Goal: Information Seeking & Learning: Learn about a topic

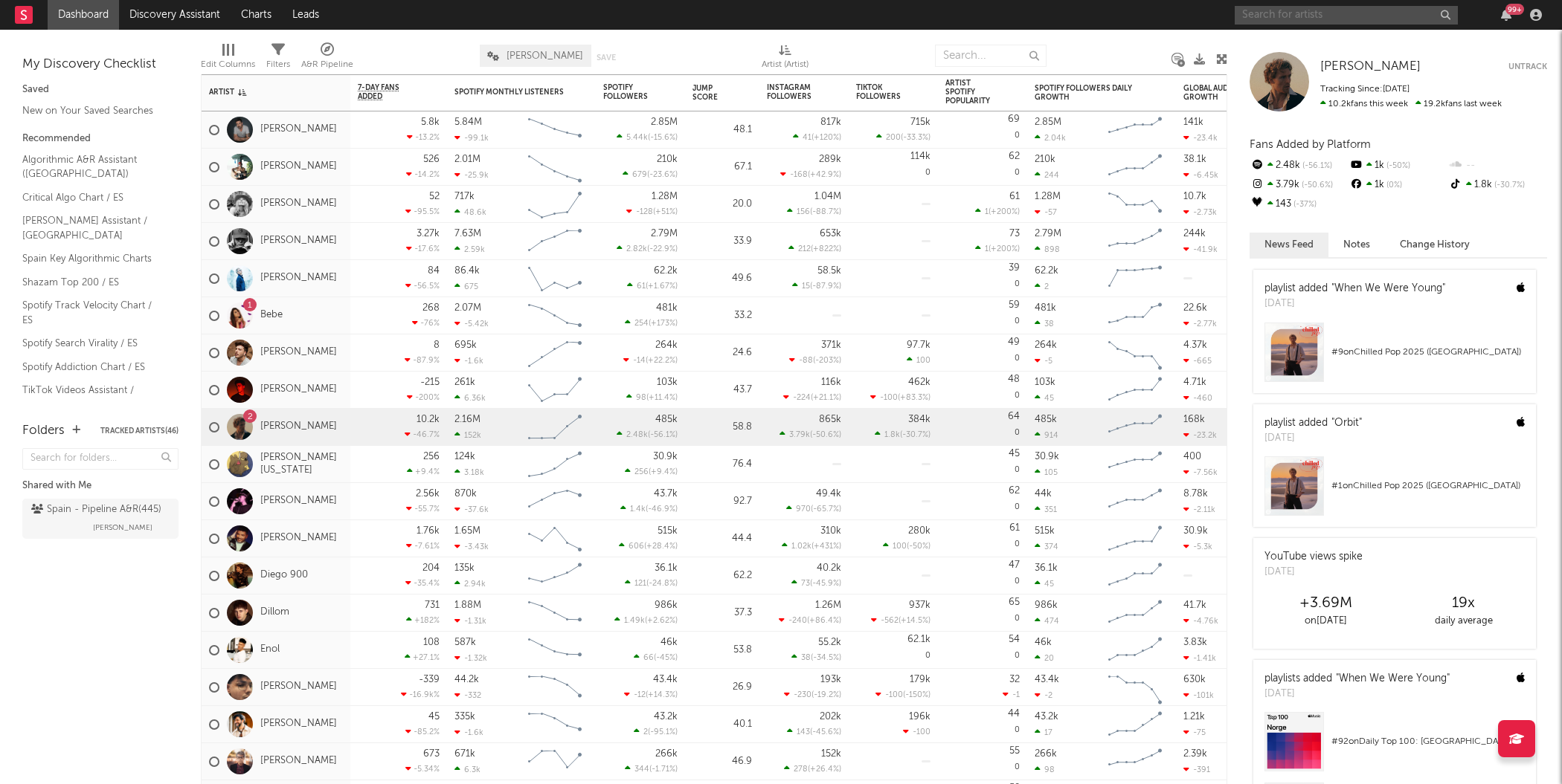
click at [1272, 19] on input "text" at bounding box center [1346, 15] width 223 height 19
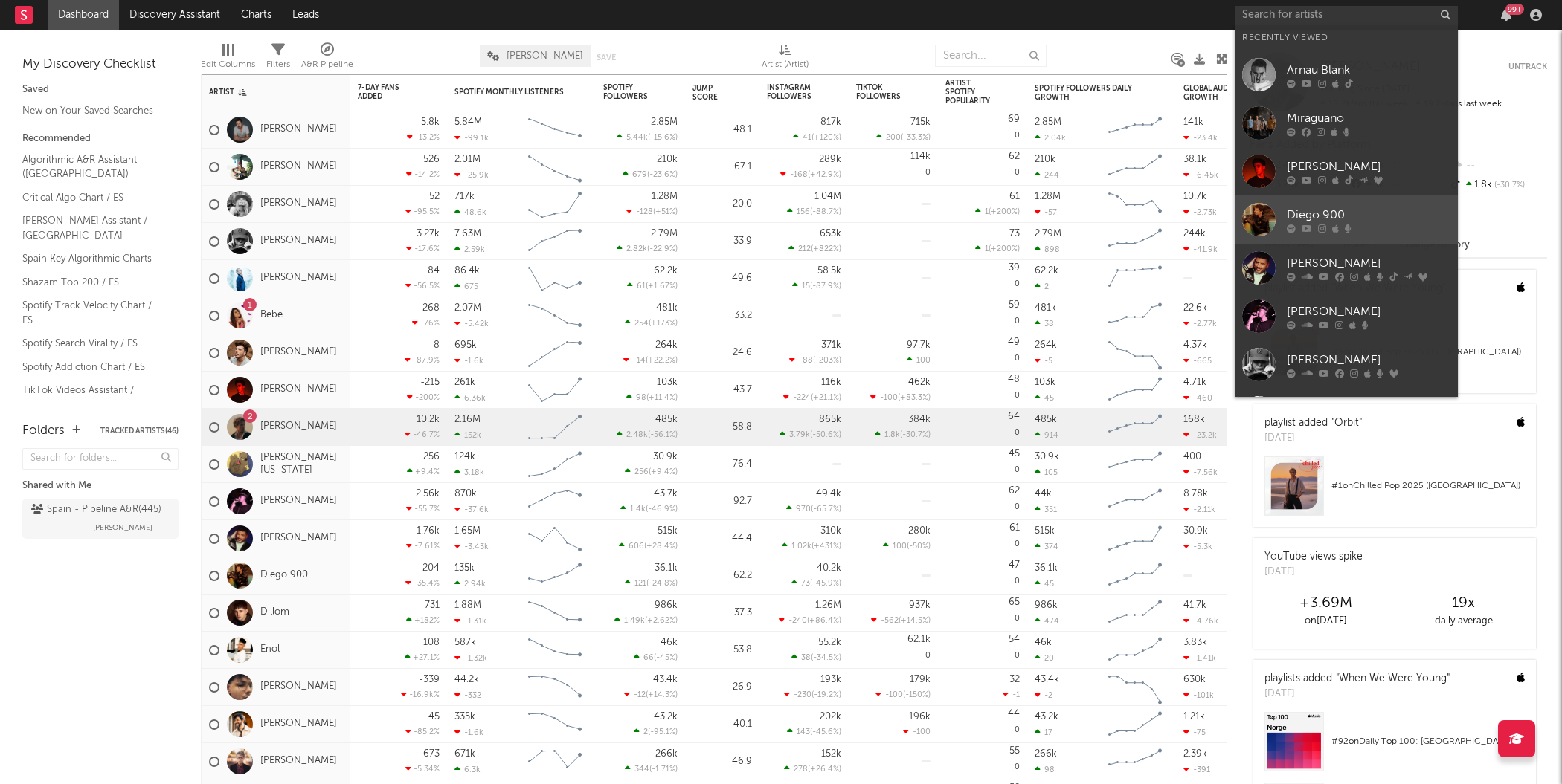
click at [1317, 216] on div "Diego 900" at bounding box center [1369, 215] width 164 height 18
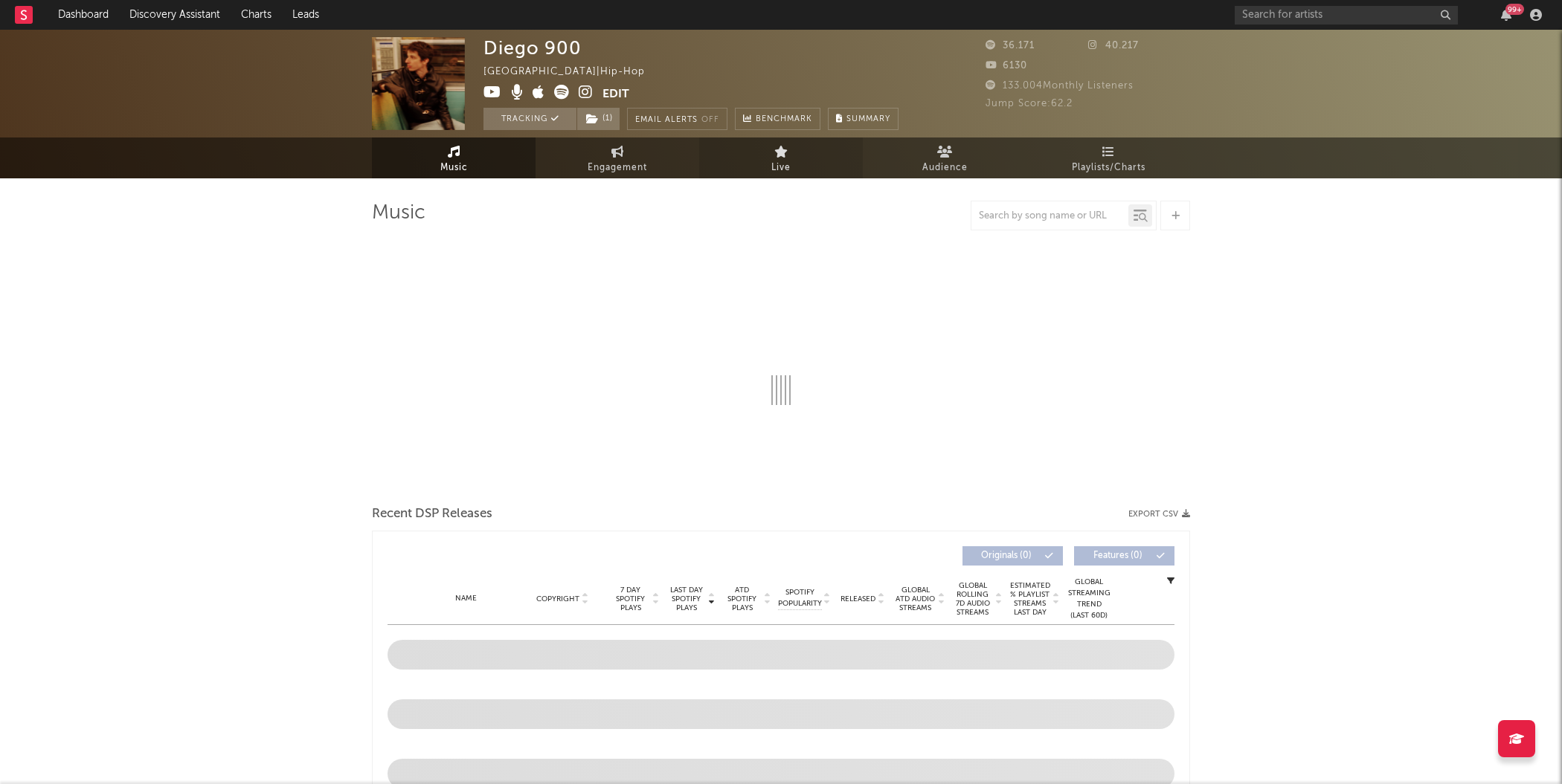
select select "6m"
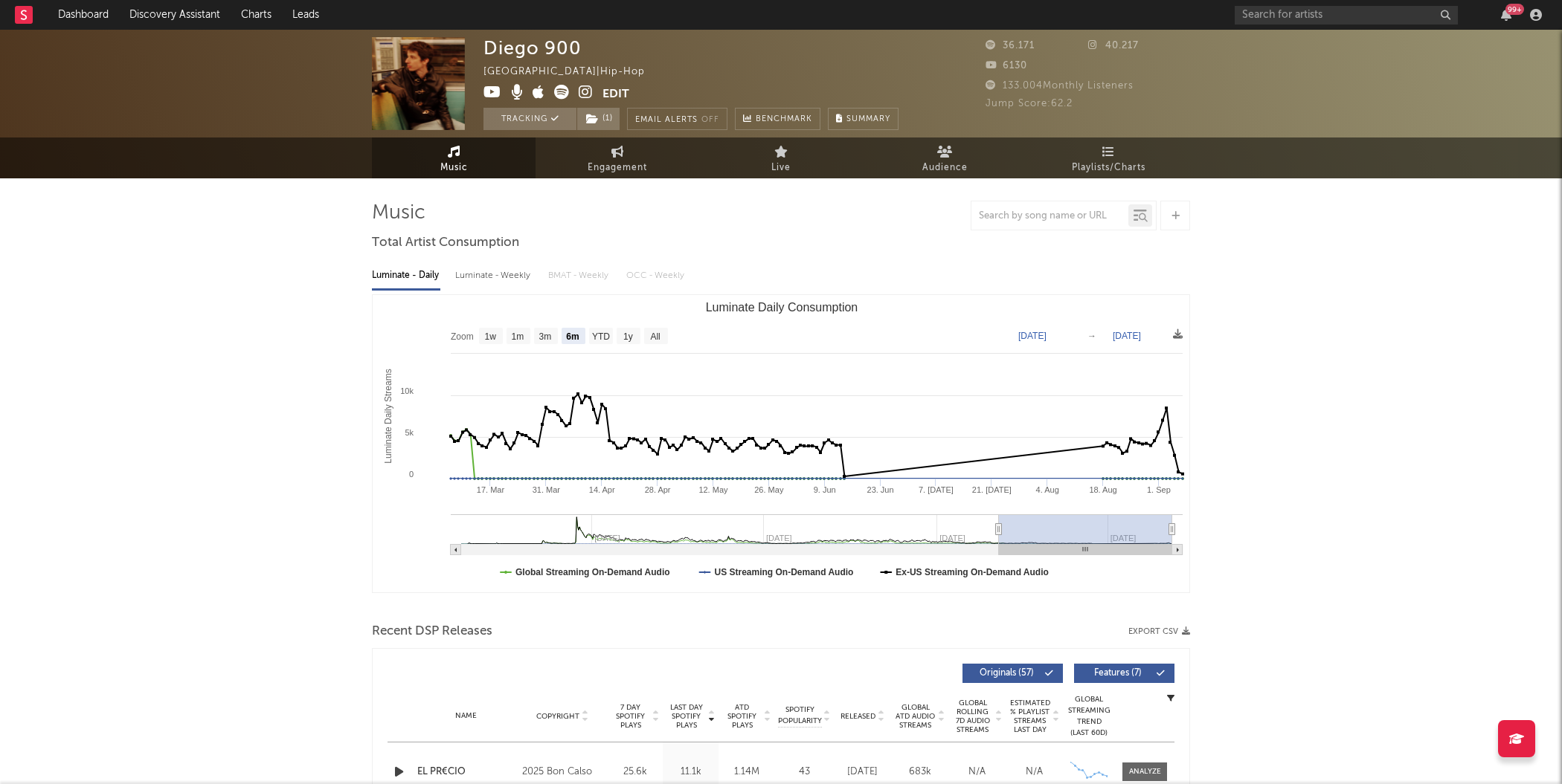
click at [1266, 4] on div "99 +" at bounding box center [1391, 15] width 313 height 30
click at [1273, 25] on div "99 +" at bounding box center [1391, 15] width 313 height 30
click at [1280, 19] on input "text" at bounding box center [1346, 15] width 223 height 19
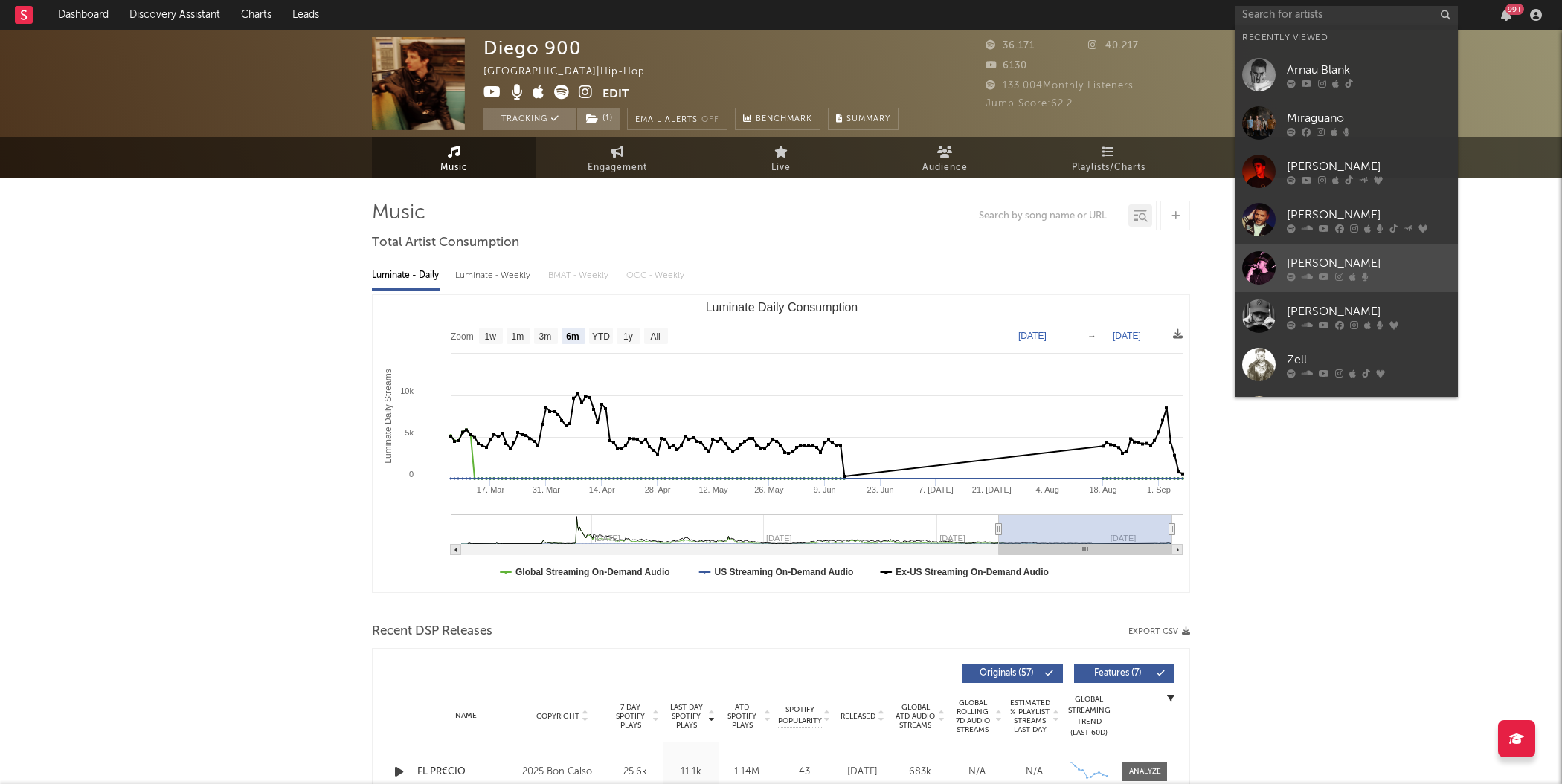
click at [1261, 273] on div at bounding box center [1258, 268] width 33 height 33
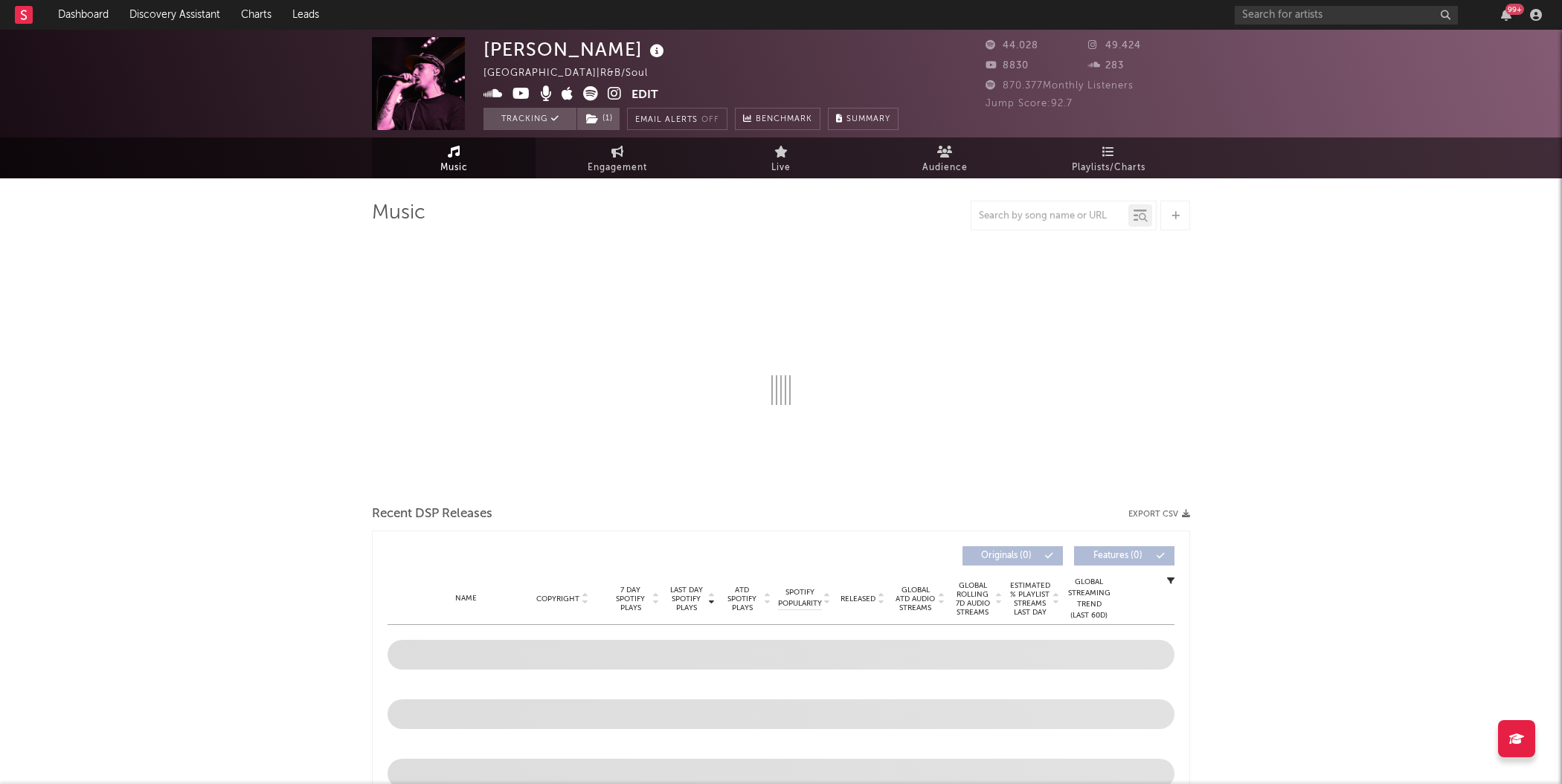
select select "6m"
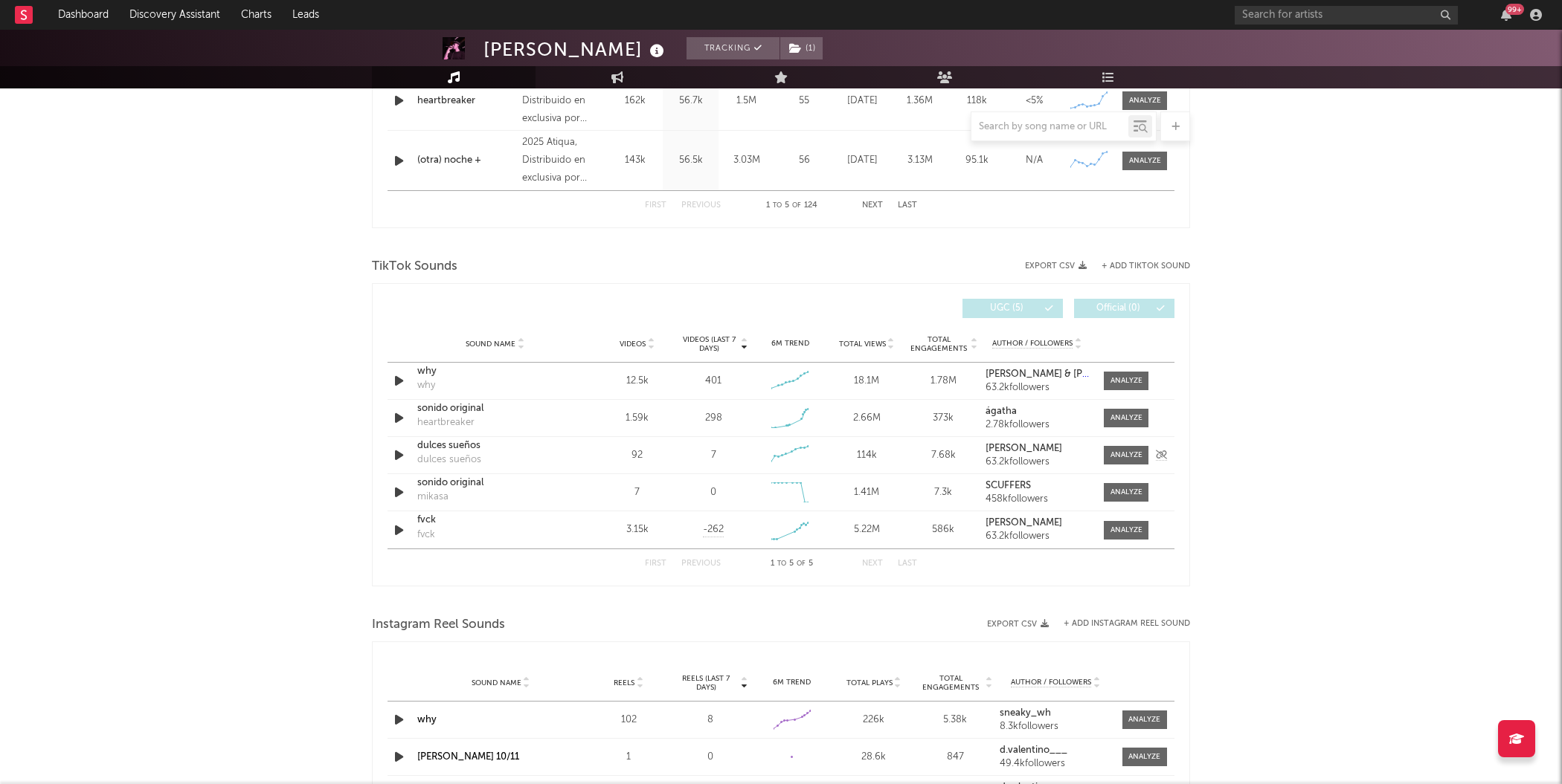
scroll to position [449, 0]
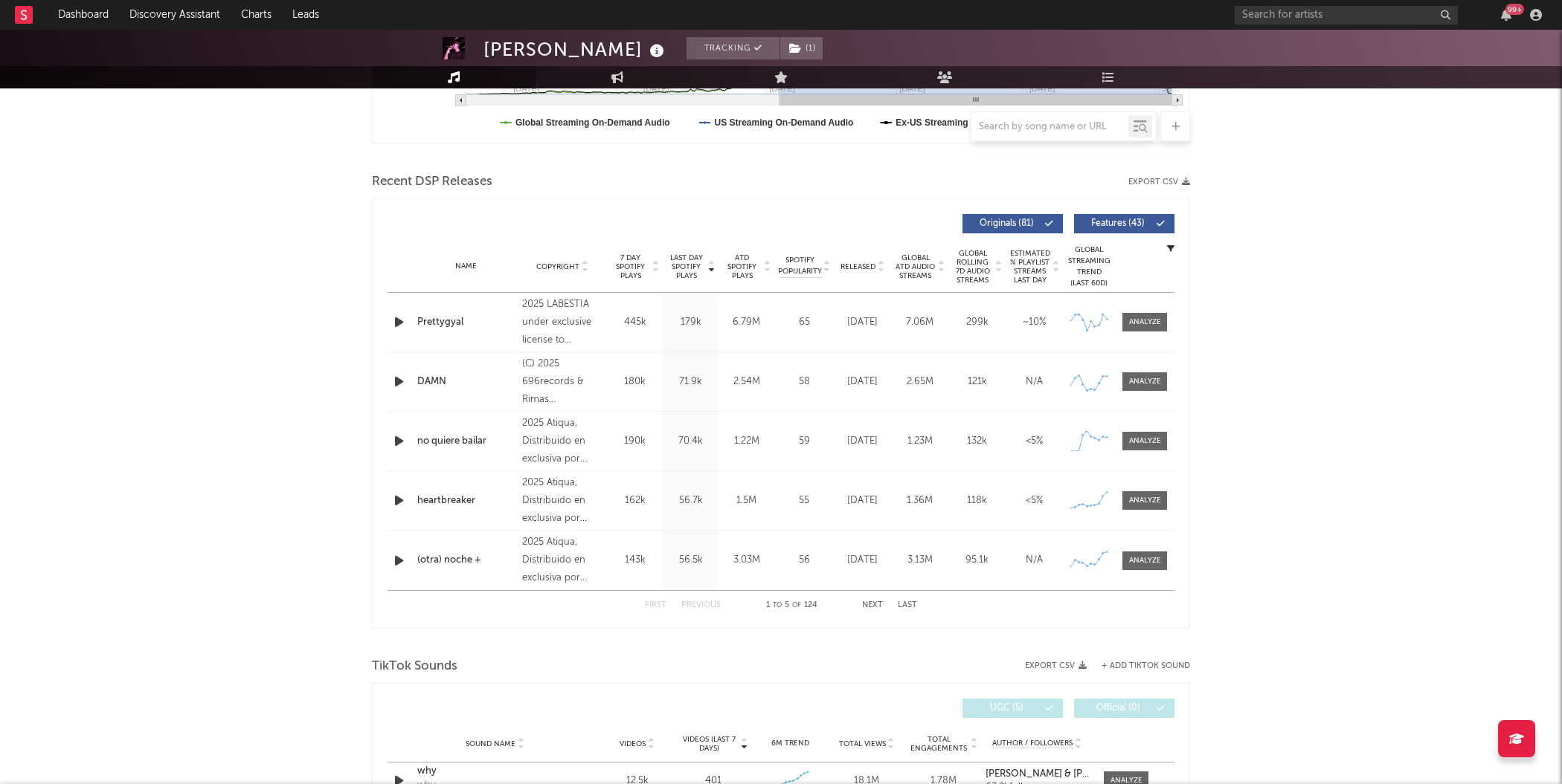
click at [696, 269] on span "Last Day Spotify Plays" at bounding box center [686, 267] width 39 height 27
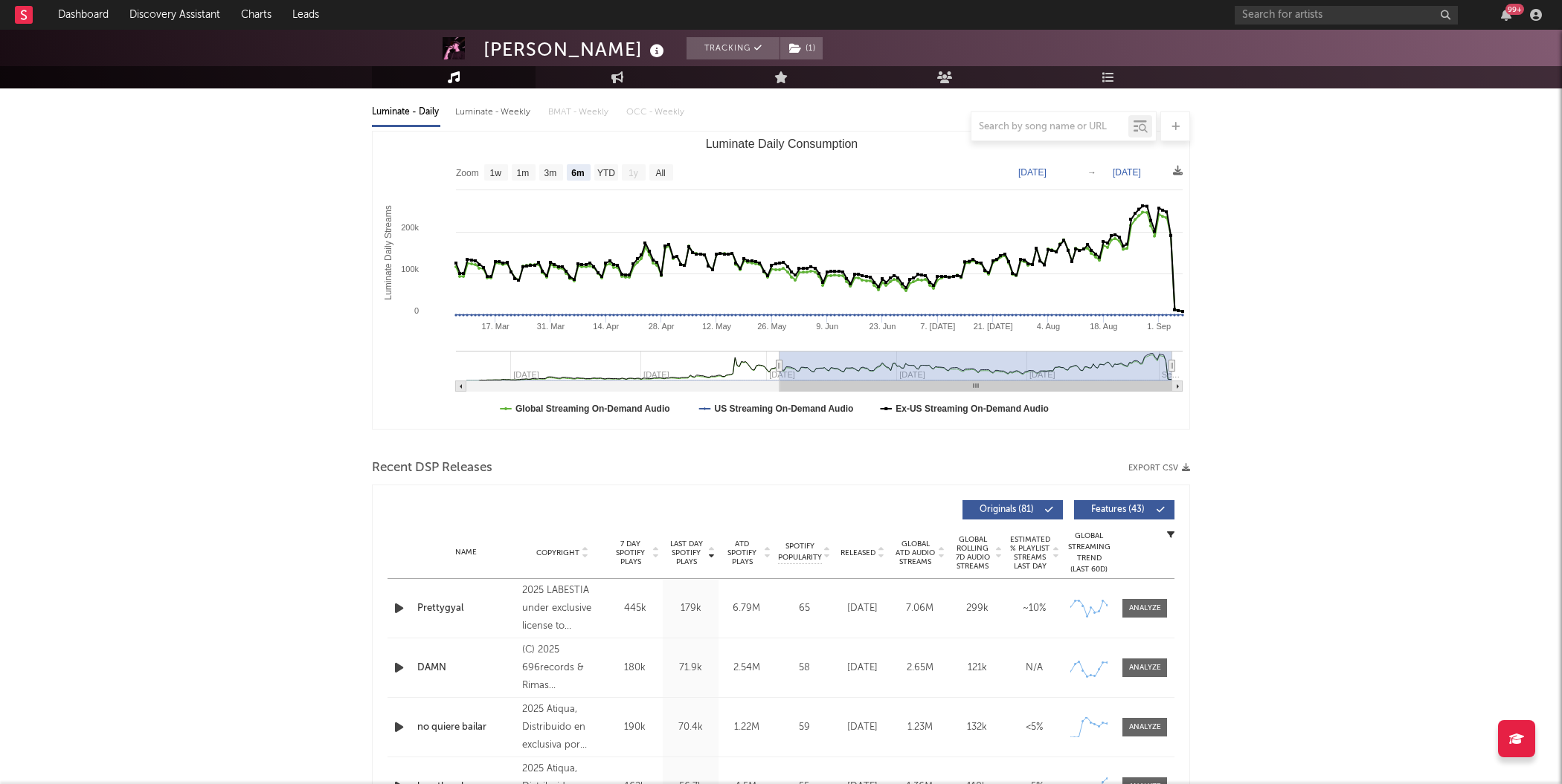
scroll to position [405, 0]
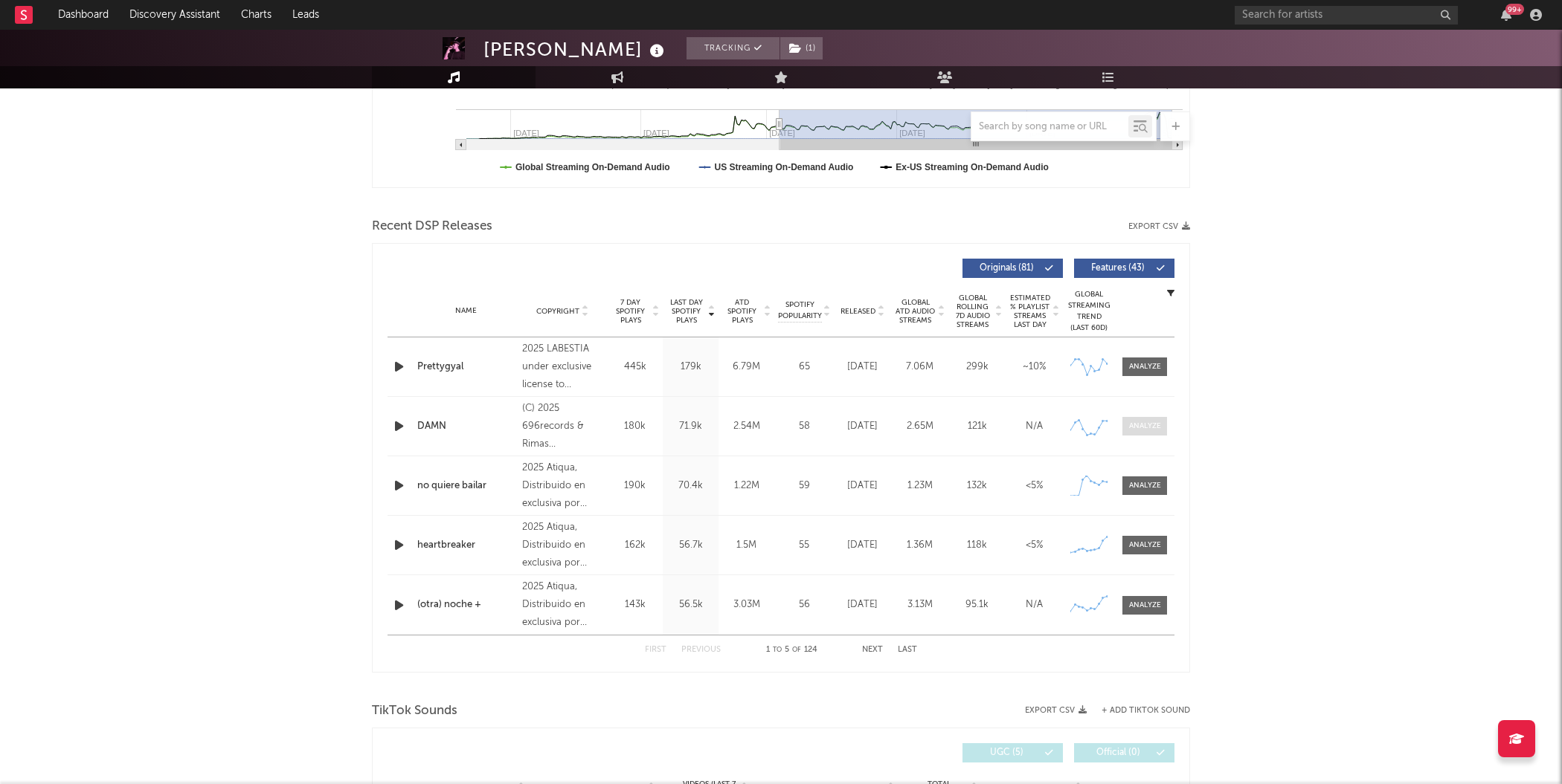
click at [1151, 431] on span at bounding box center [1144, 426] width 45 height 19
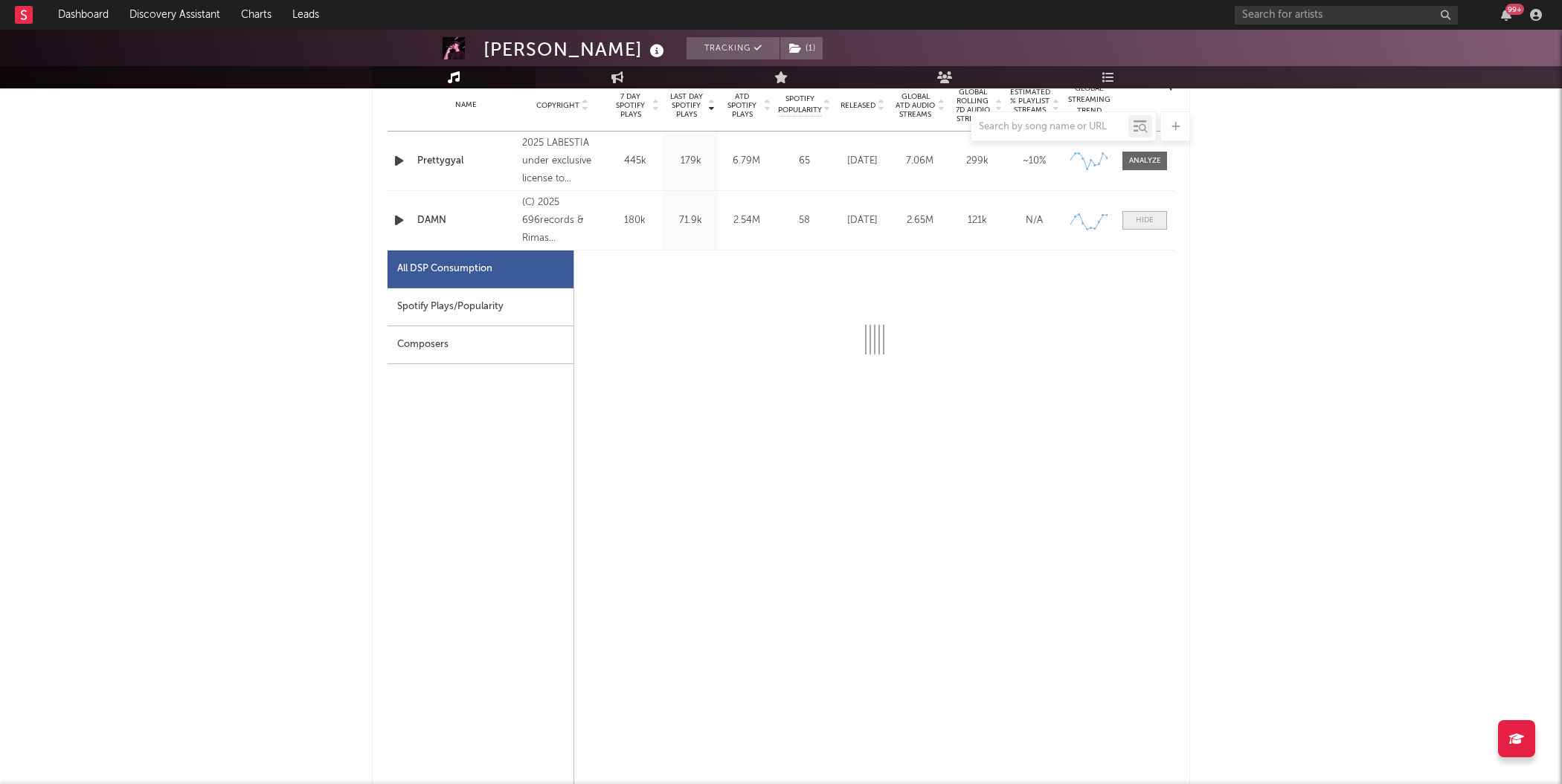
select select "1w"
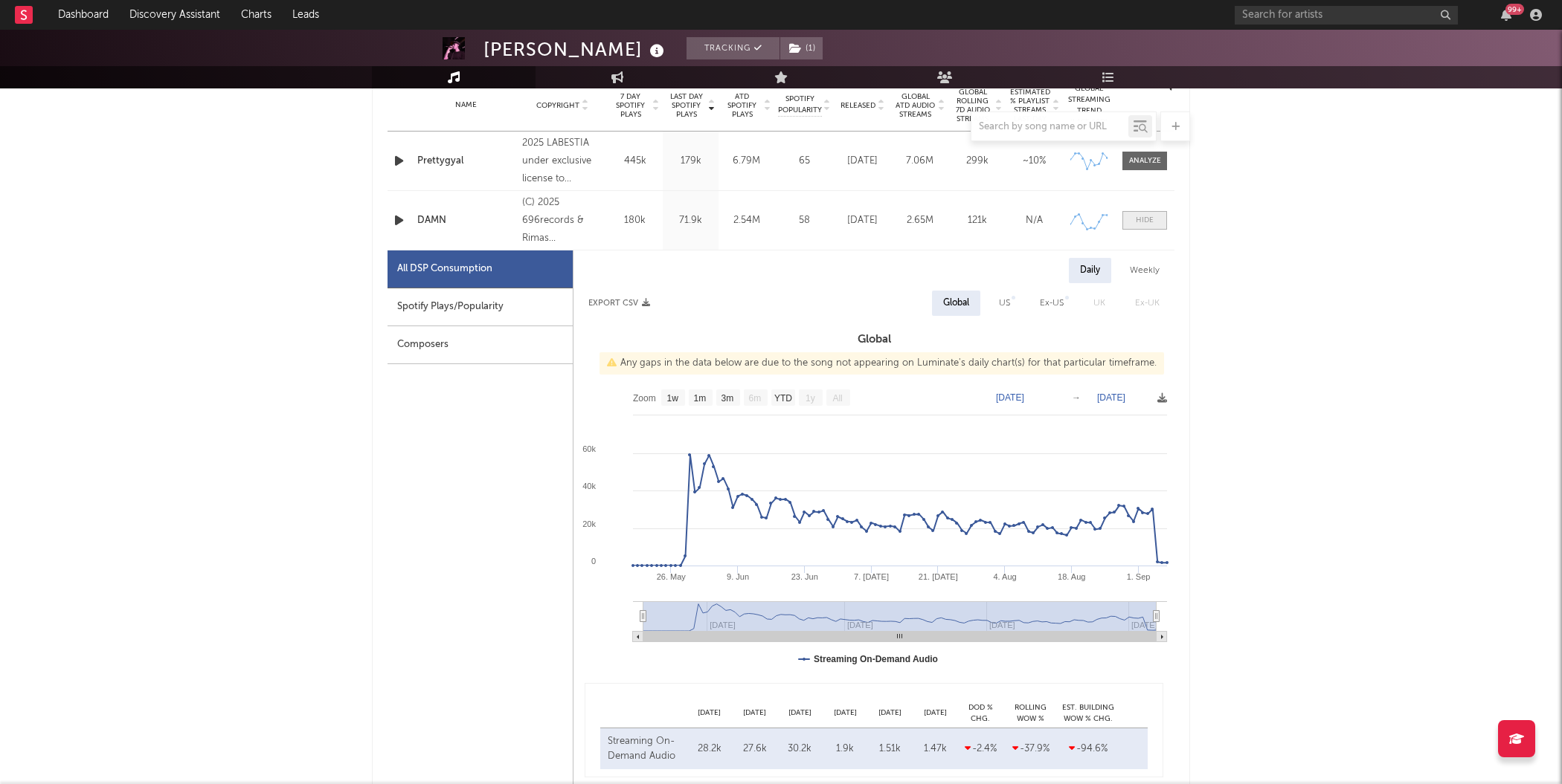
scroll to position [637, 0]
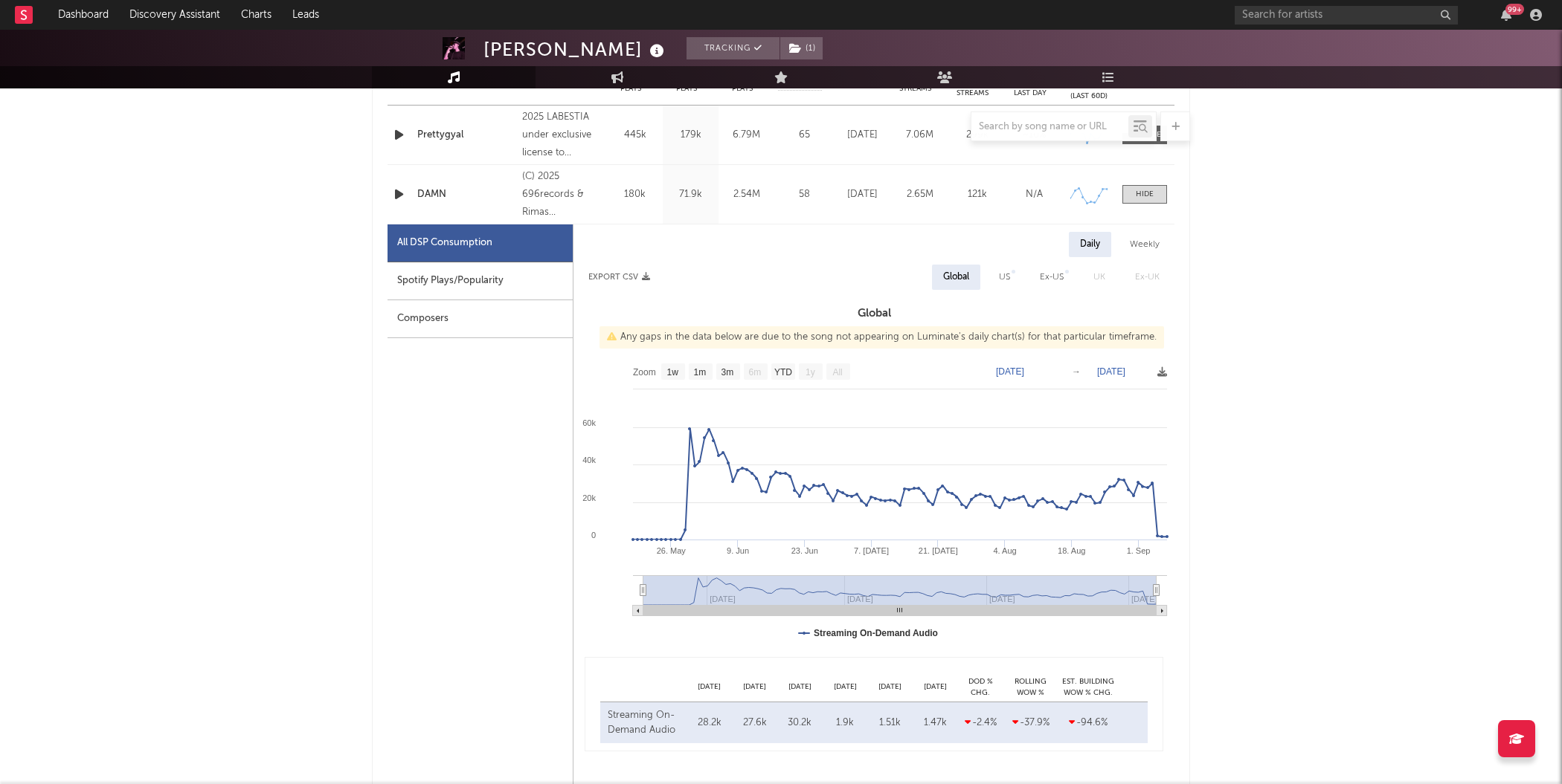
click at [1059, 275] on div "Ex-US" at bounding box center [1052, 278] width 24 height 18
select select "1w"
click at [1090, 274] on span "UK" at bounding box center [1099, 277] width 42 height 25
click at [1007, 272] on div "US" at bounding box center [1001, 278] width 11 height 18
select select "1w"
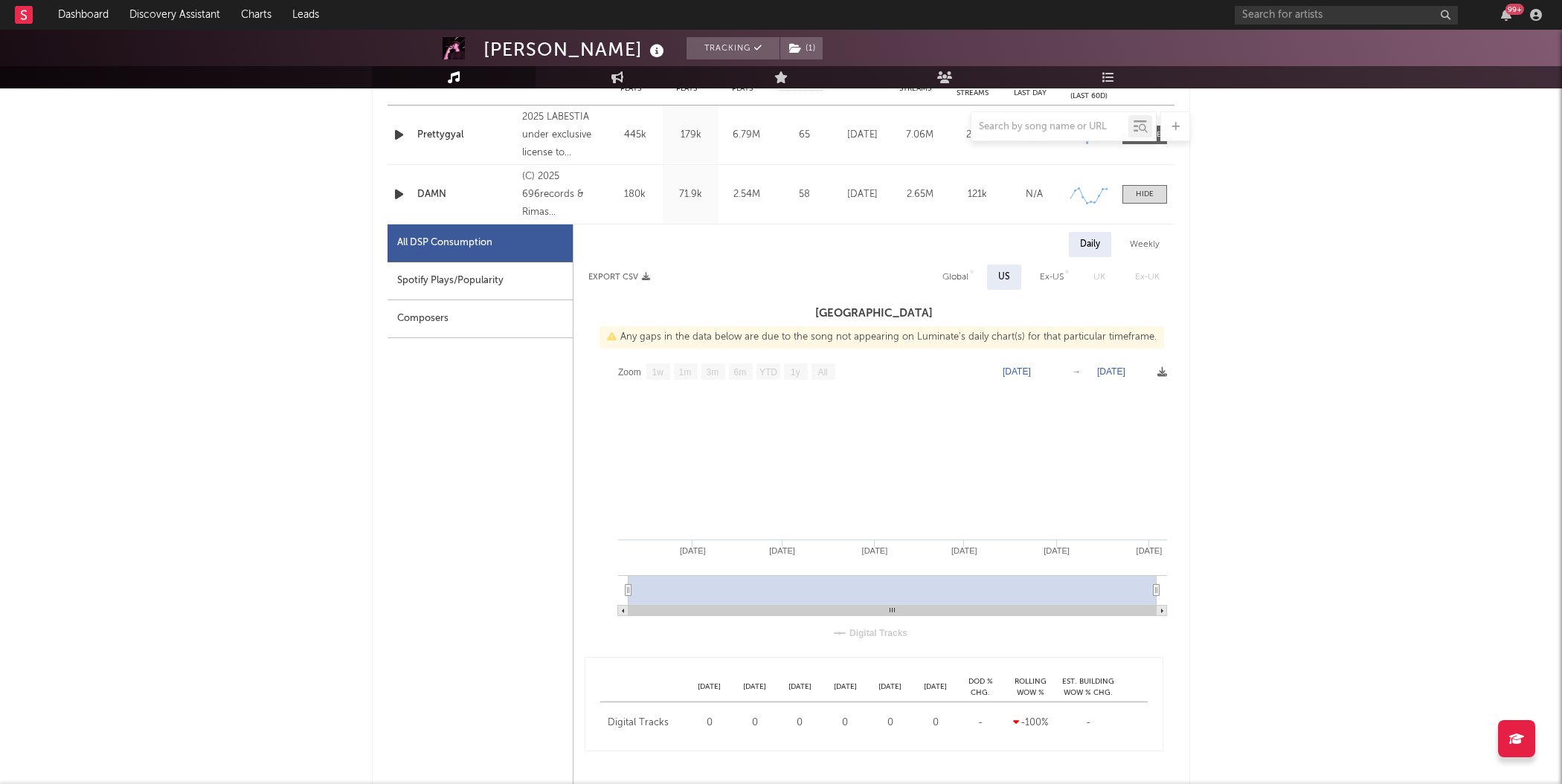
click at [964, 272] on div "Global" at bounding box center [955, 278] width 26 height 18
select select "1w"
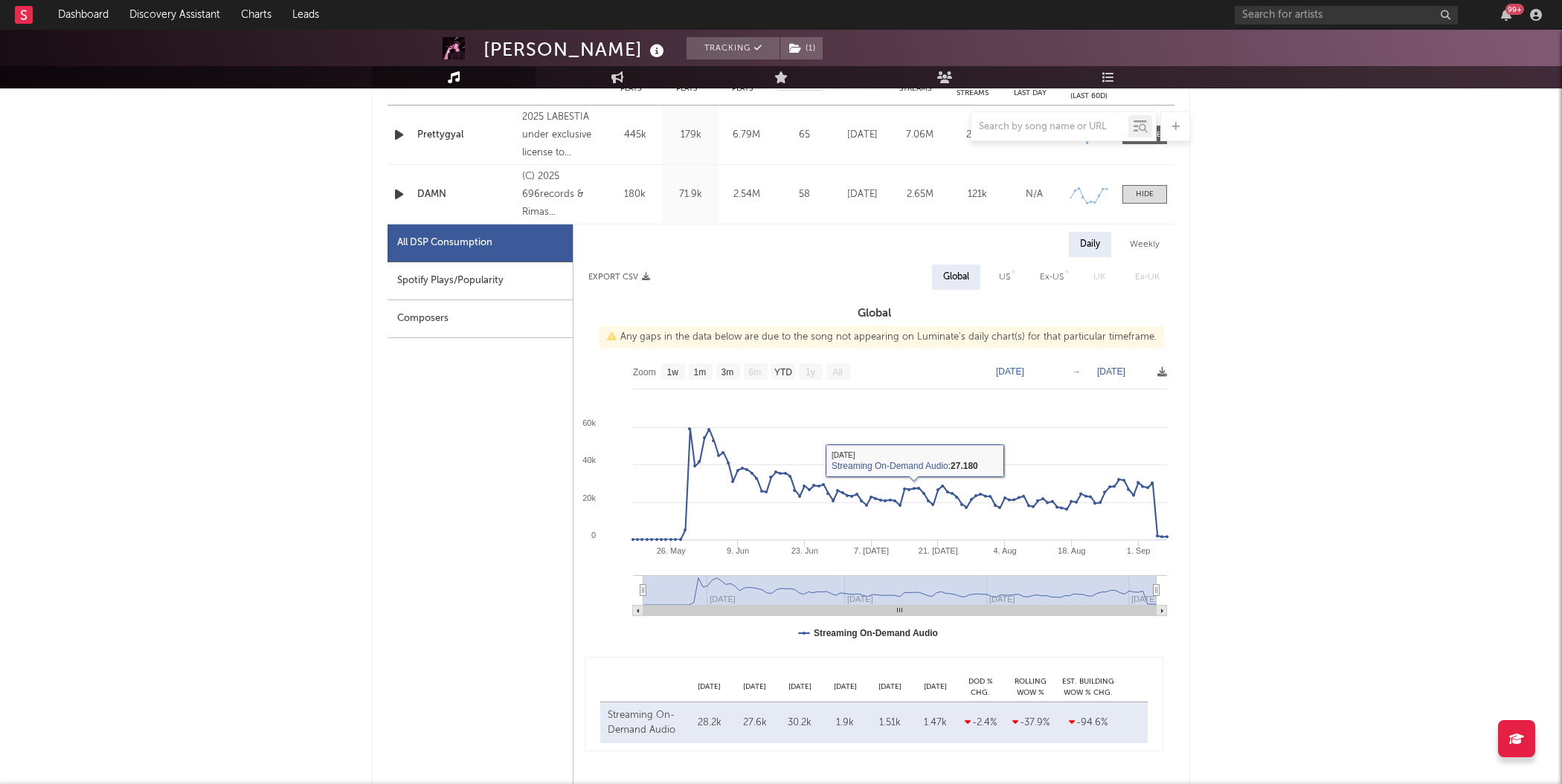
click at [687, 135] on div at bounding box center [781, 127] width 818 height 30
click at [663, 131] on div at bounding box center [781, 127] width 818 height 30
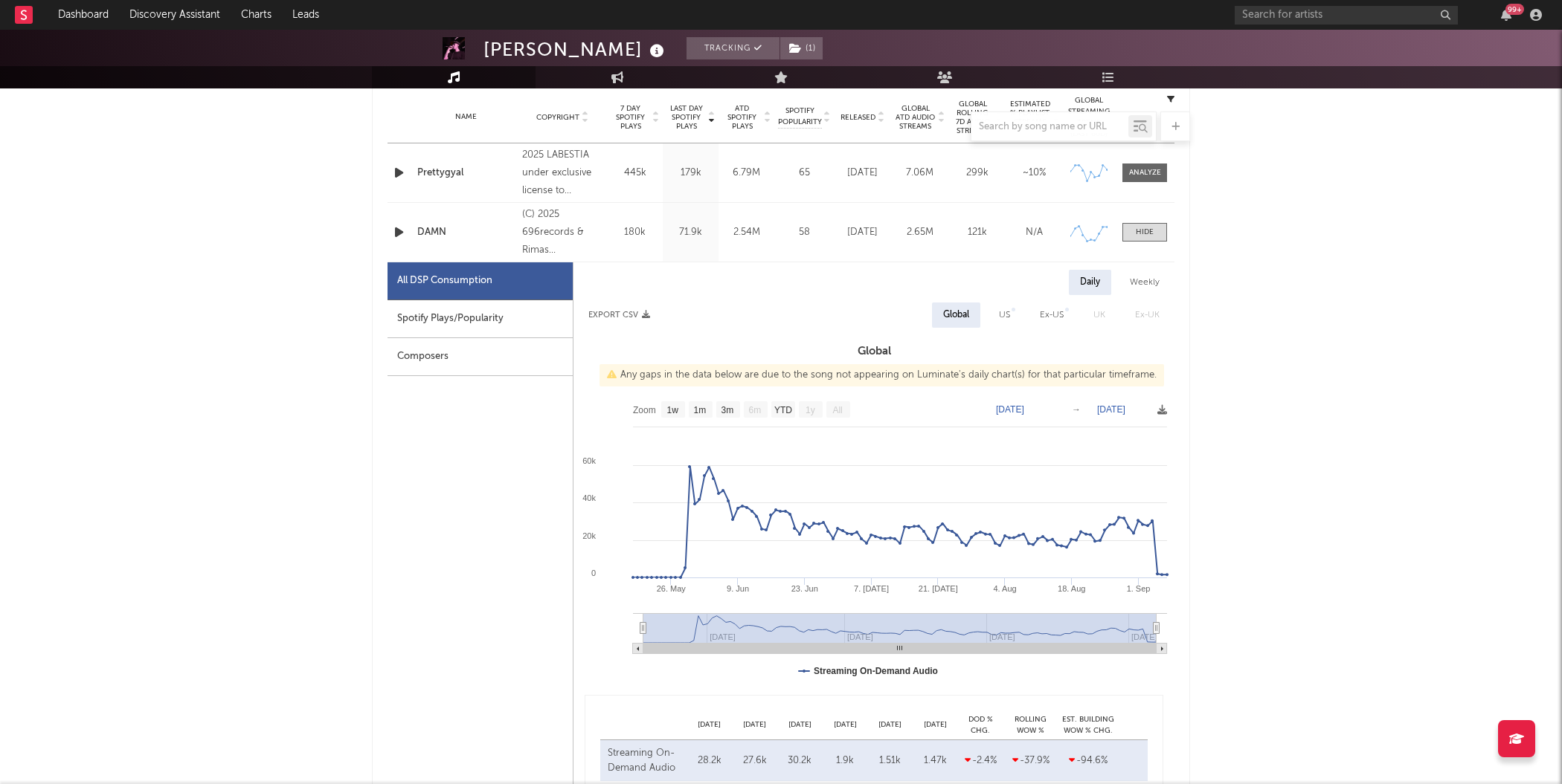
scroll to position [589, 0]
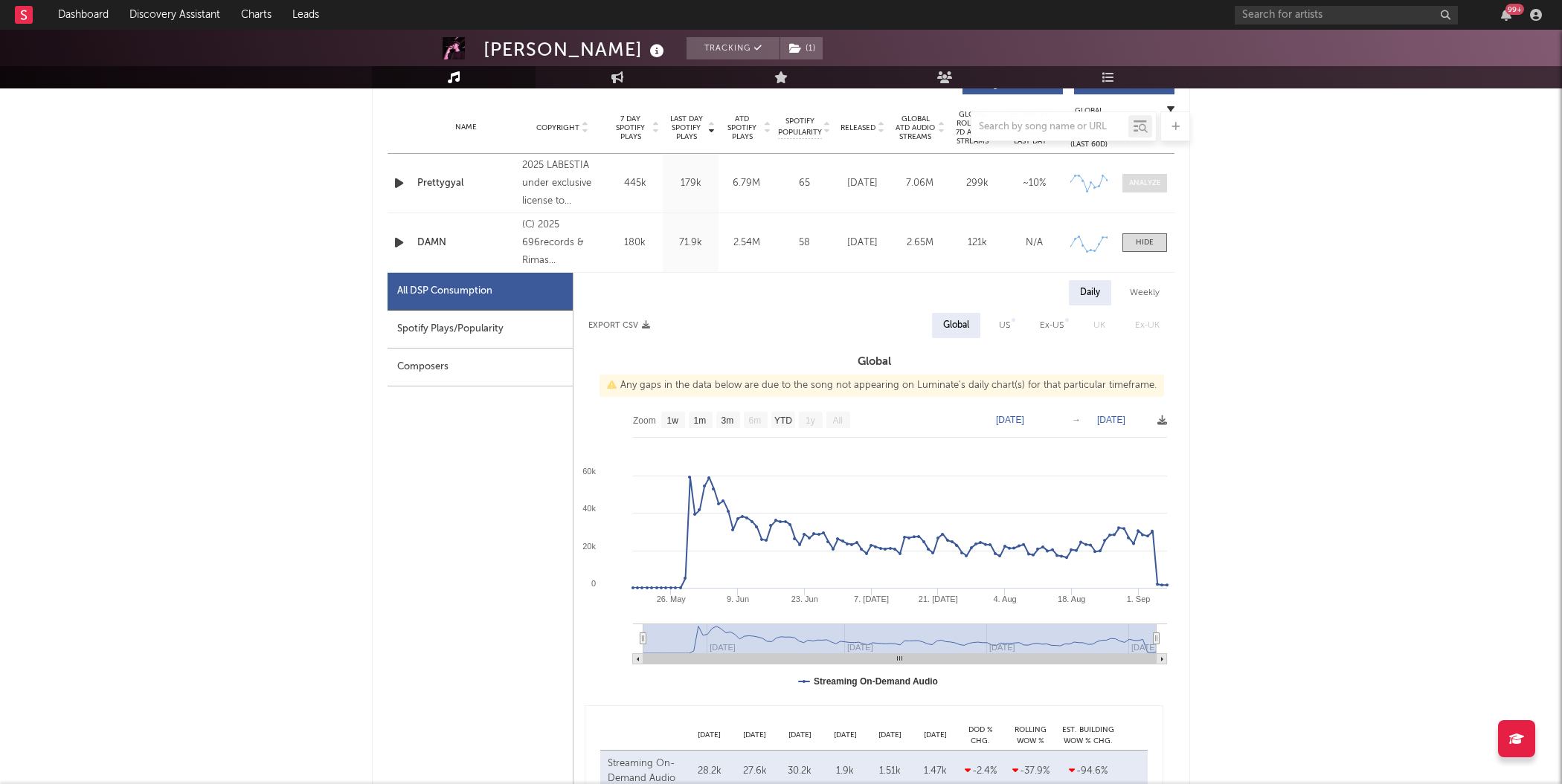
click at [1151, 183] on div at bounding box center [1145, 183] width 32 height 11
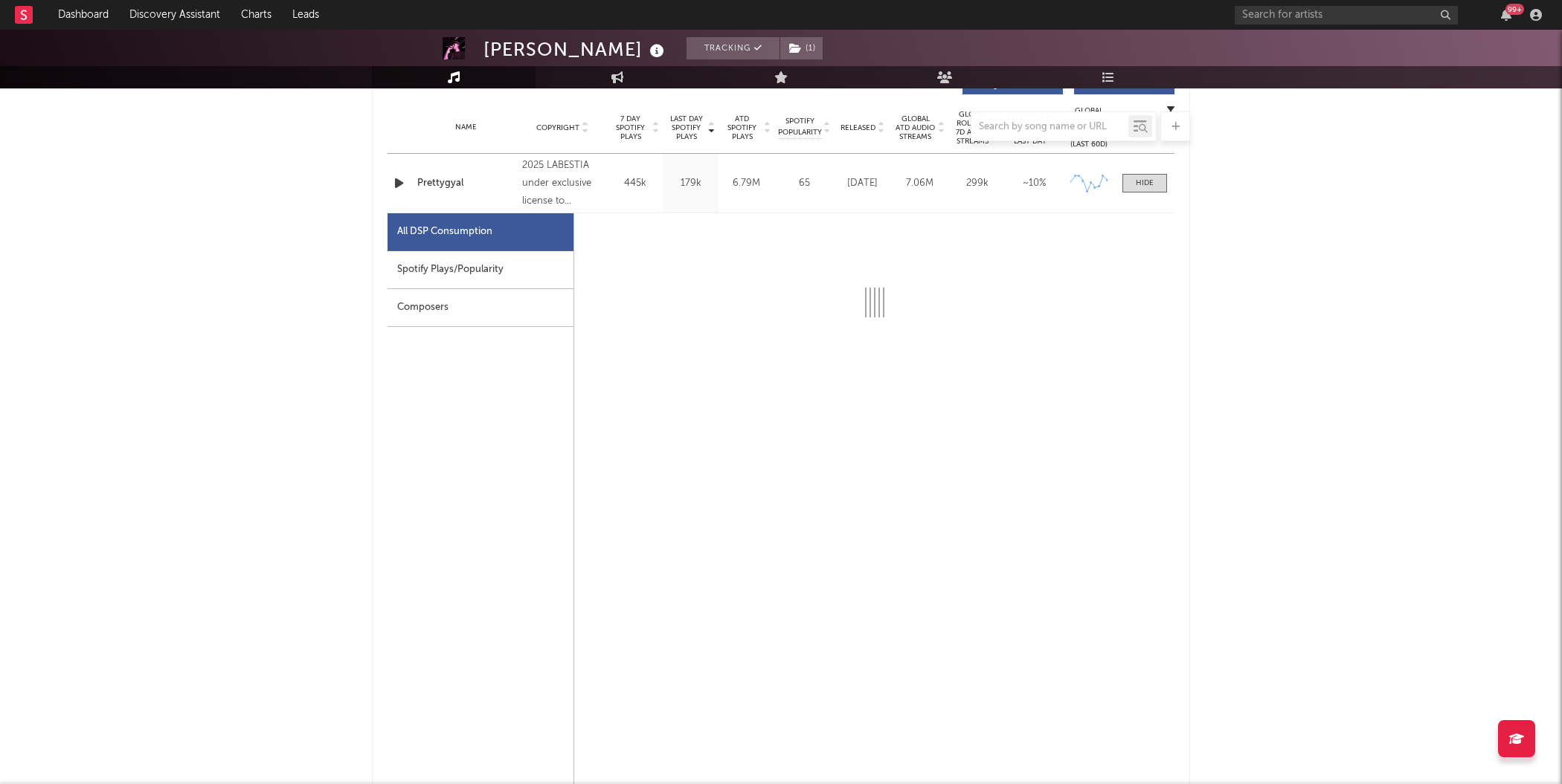
select select "1w"
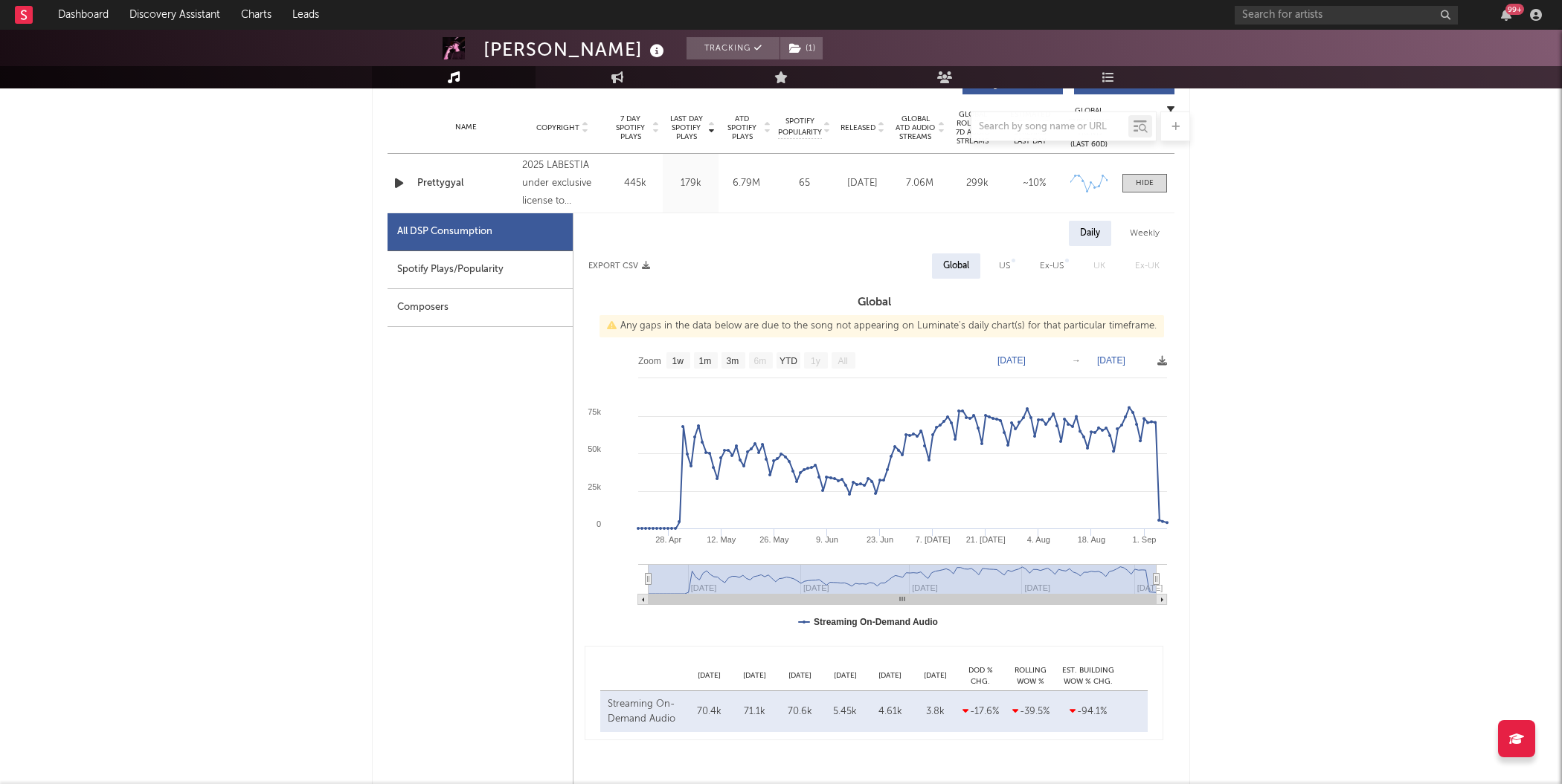
click at [1058, 266] on div "Ex-US" at bounding box center [1052, 267] width 24 height 18
select select "1w"
click at [1058, 266] on div "Ex-US" at bounding box center [1050, 267] width 26 height 18
click at [438, 458] on div "All DSP Consumption Spotify Plays/Popularity Composers" at bounding box center [481, 566] width 186 height 706
click at [1255, 15] on input "text" at bounding box center [1346, 15] width 223 height 19
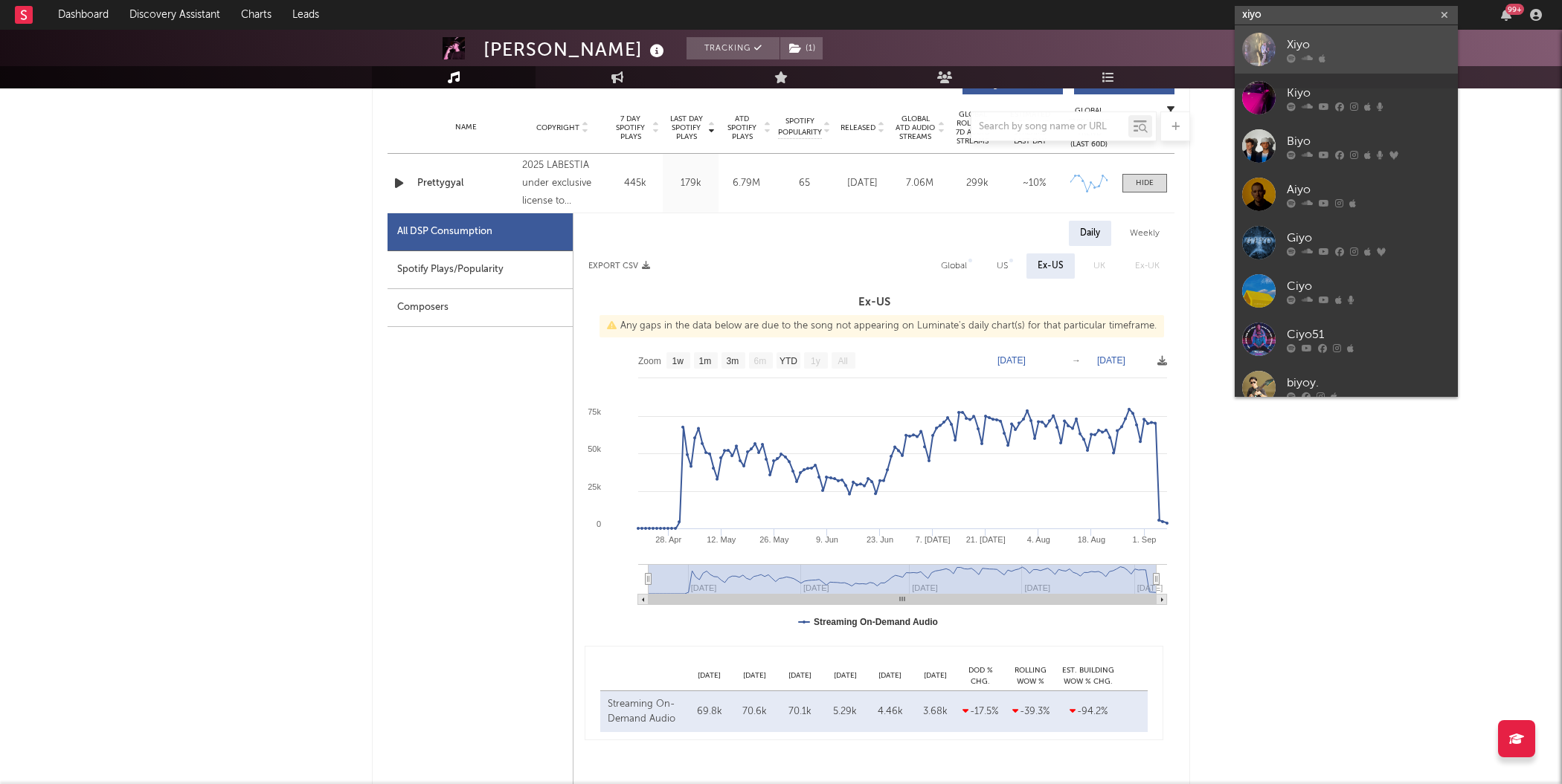
type input "xiyo"
click at [1246, 53] on div at bounding box center [1258, 49] width 33 height 33
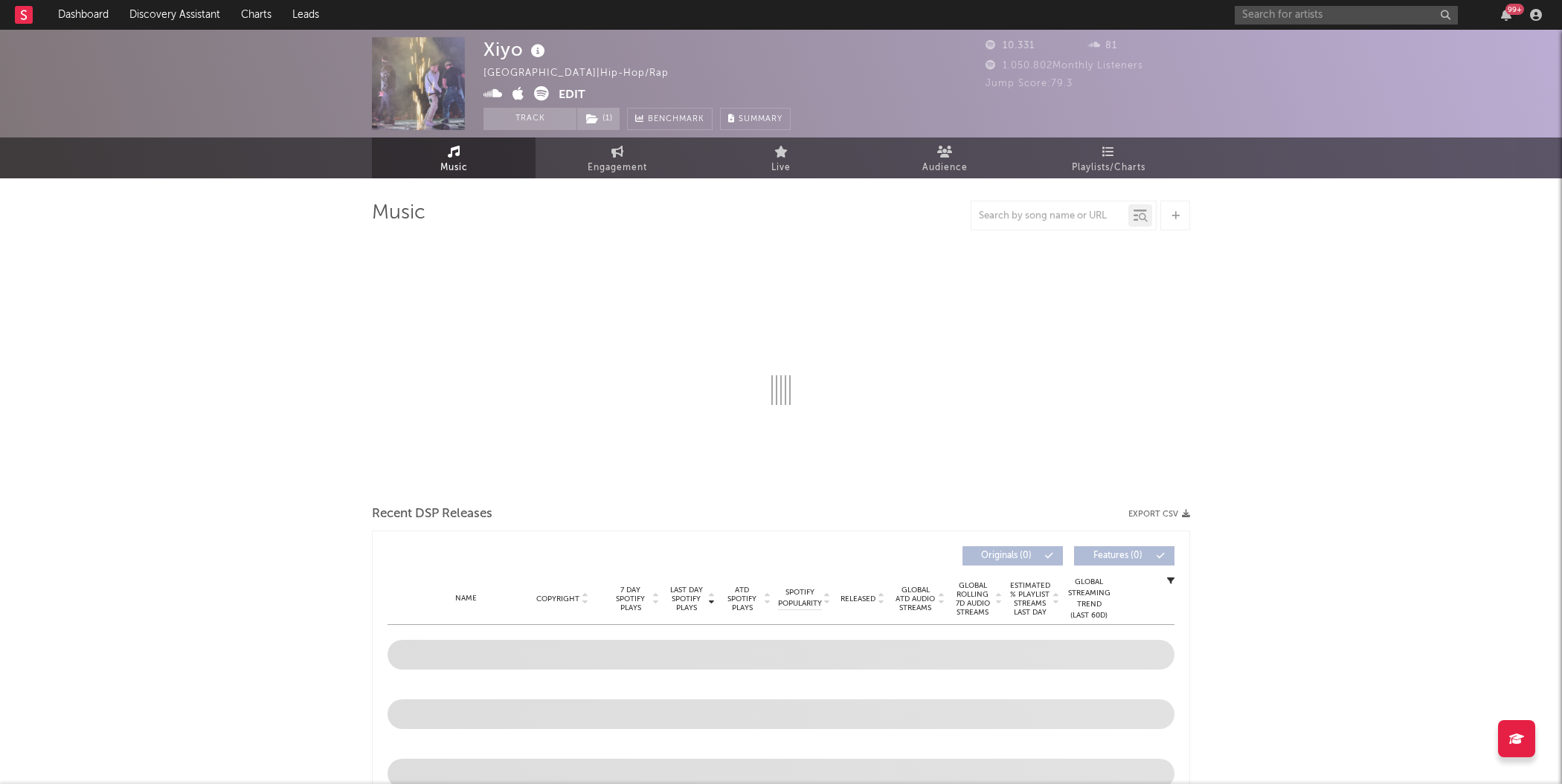
select select "6m"
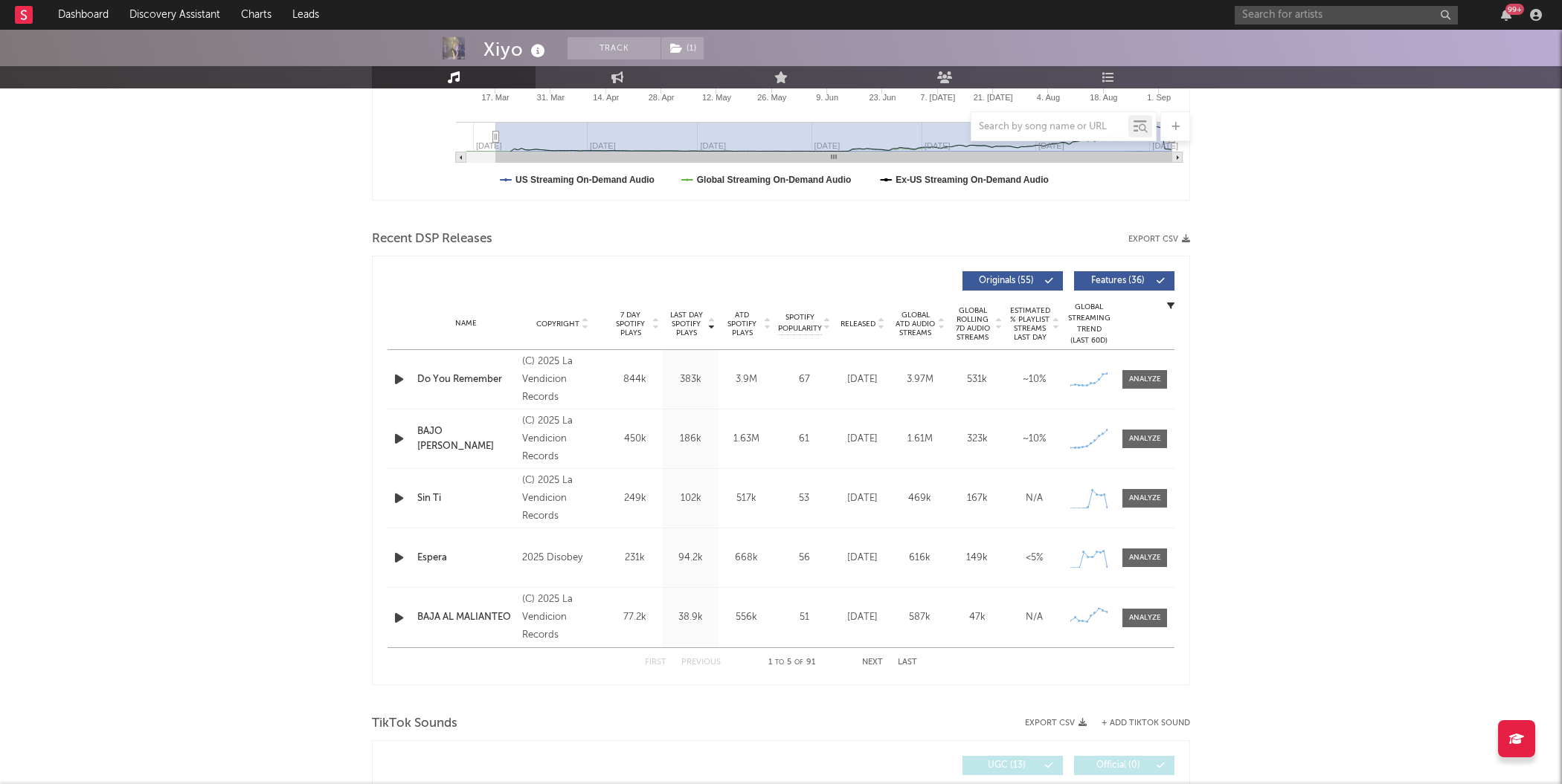
scroll to position [434, 0]
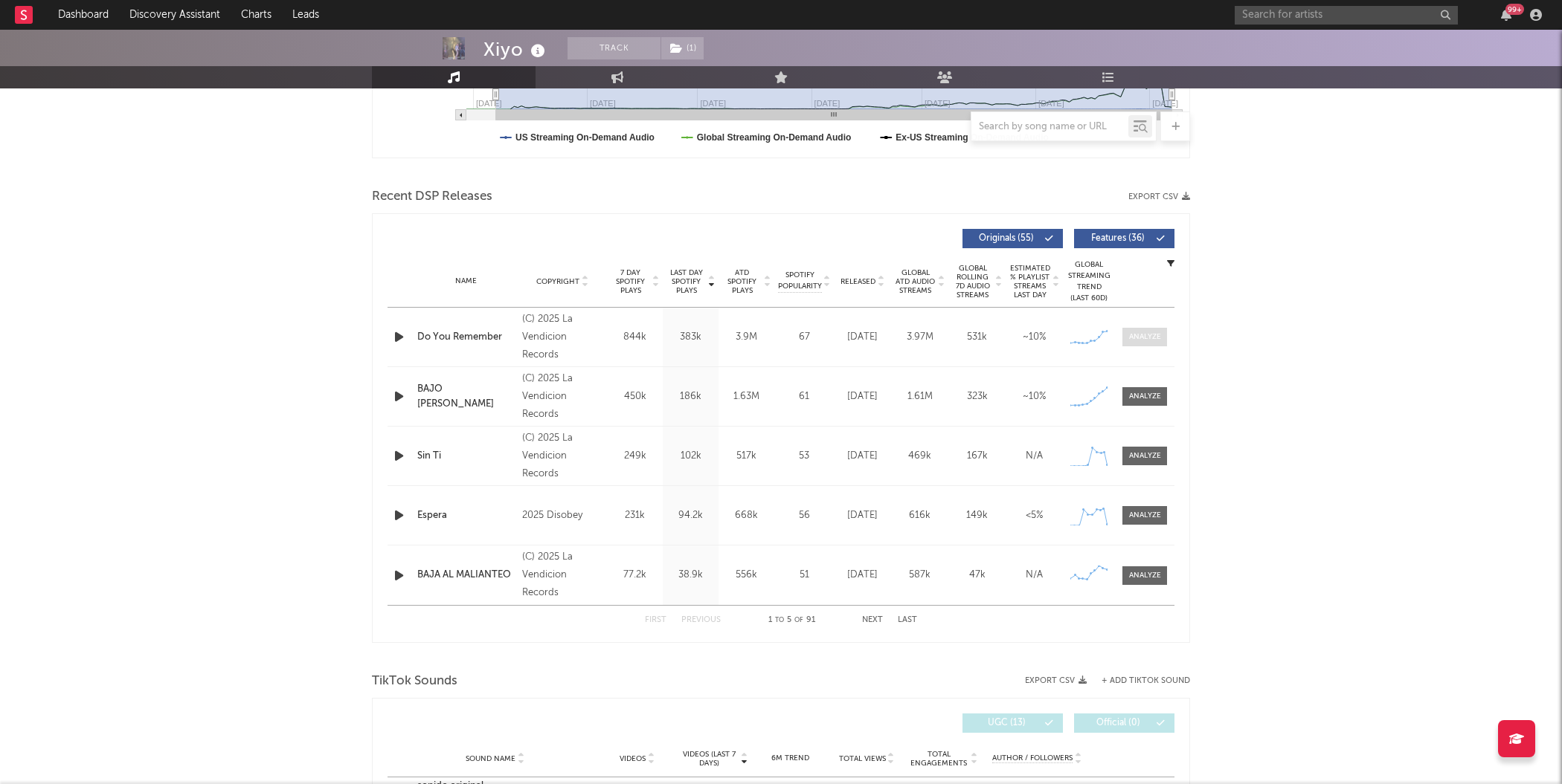
click at [1157, 333] on div at bounding box center [1145, 337] width 32 height 11
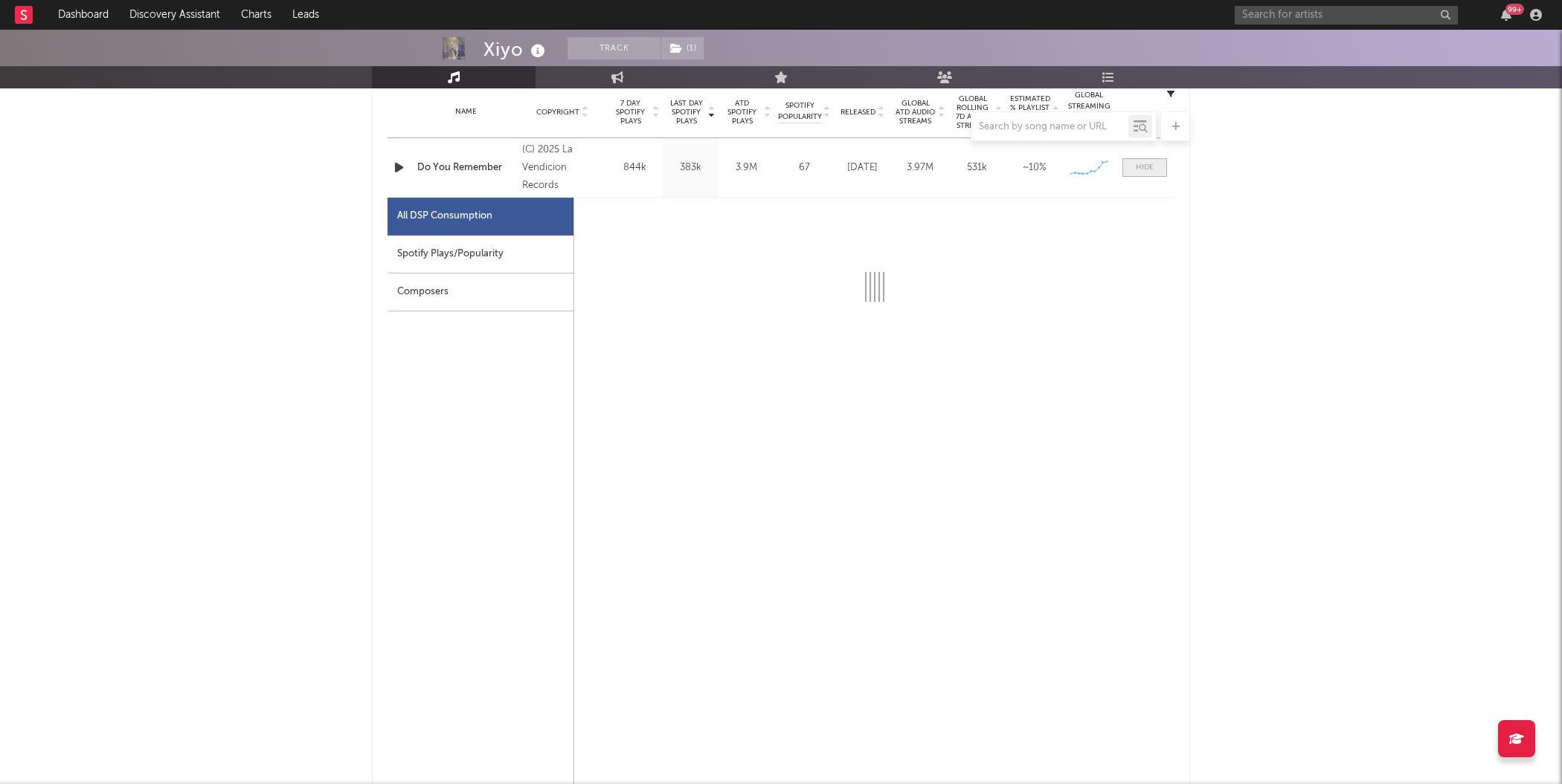
select select "1w"
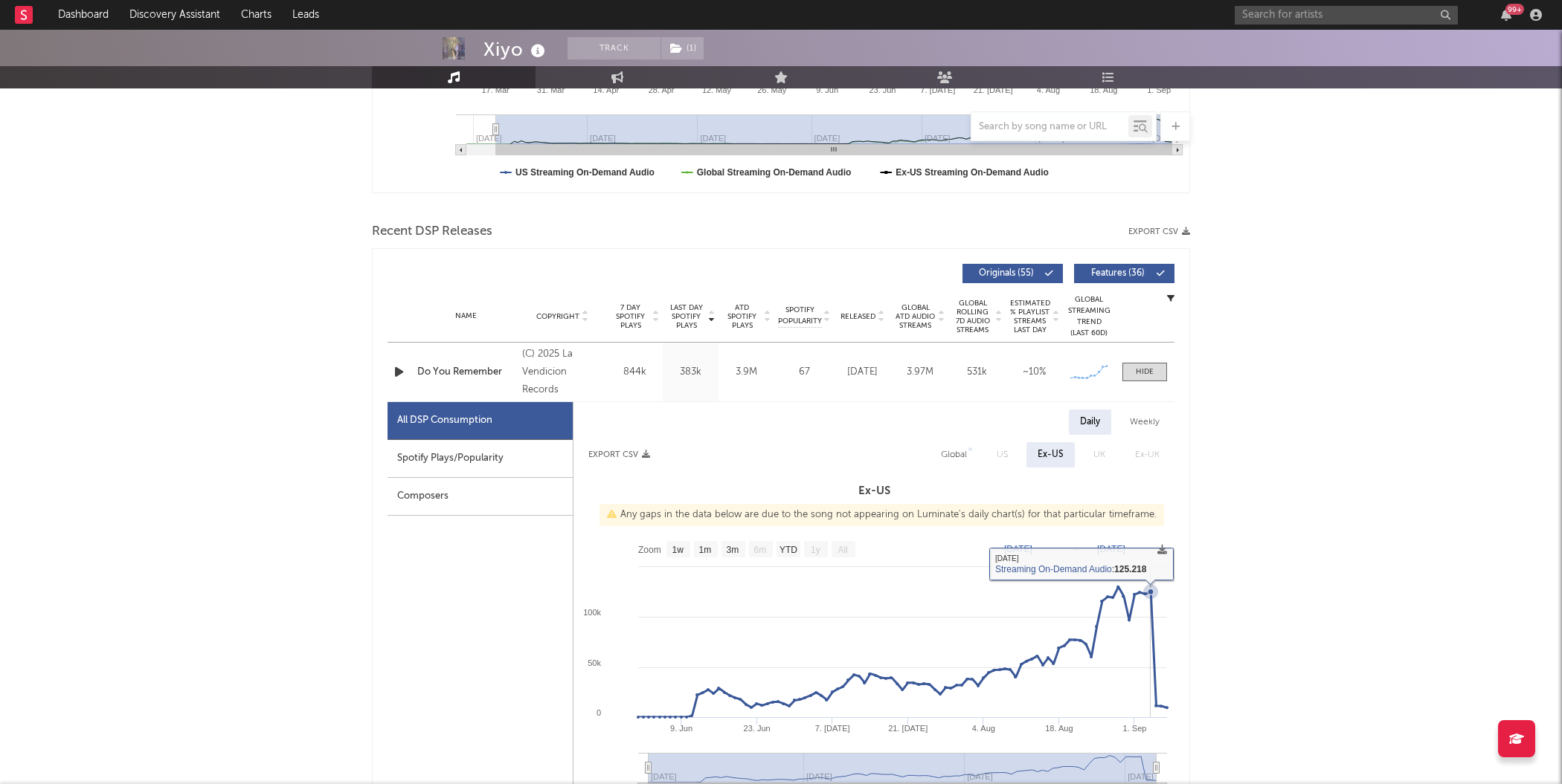
scroll to position [179, 0]
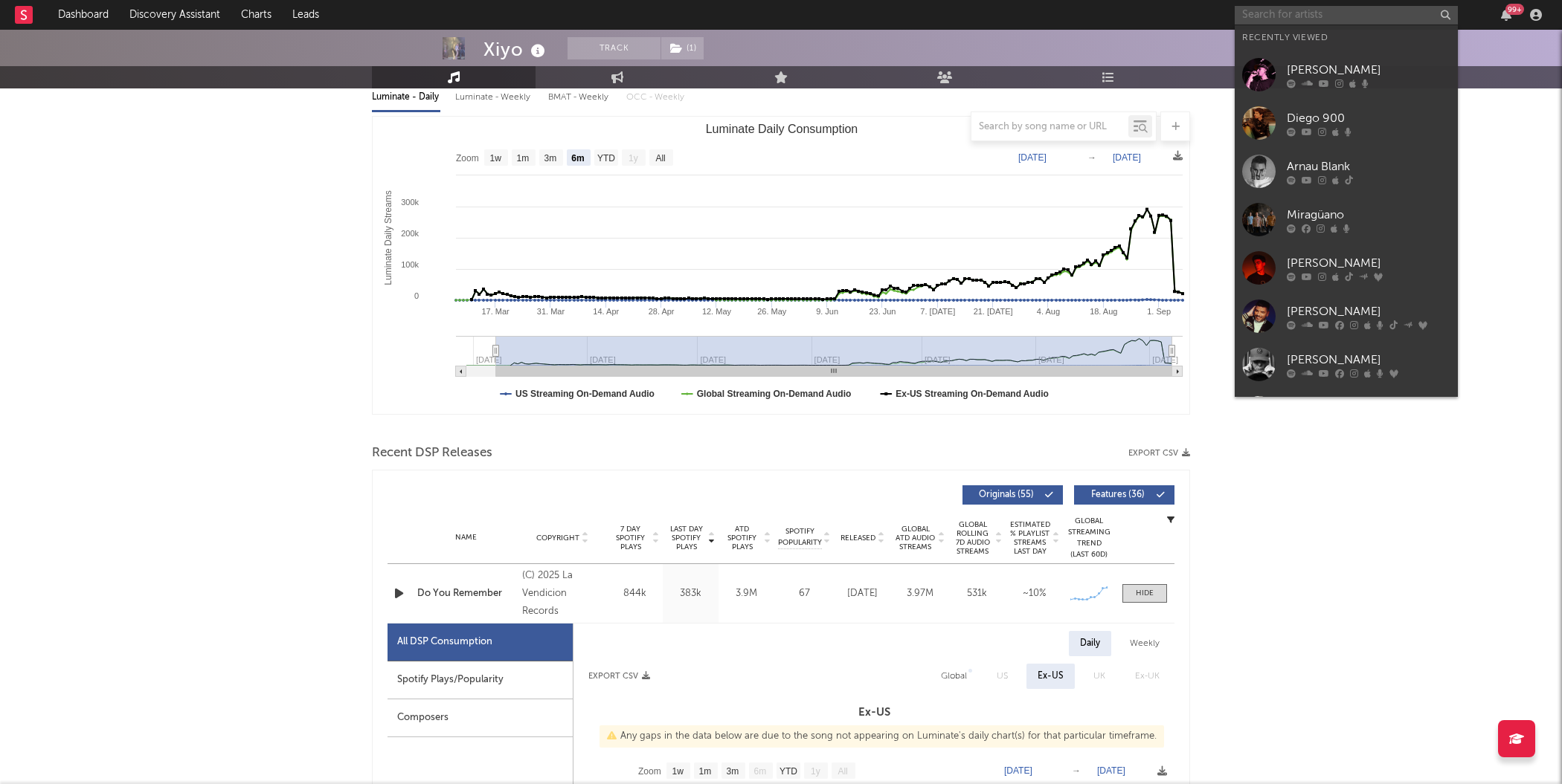
click at [1264, 6] on input "text" at bounding box center [1346, 15] width 223 height 19
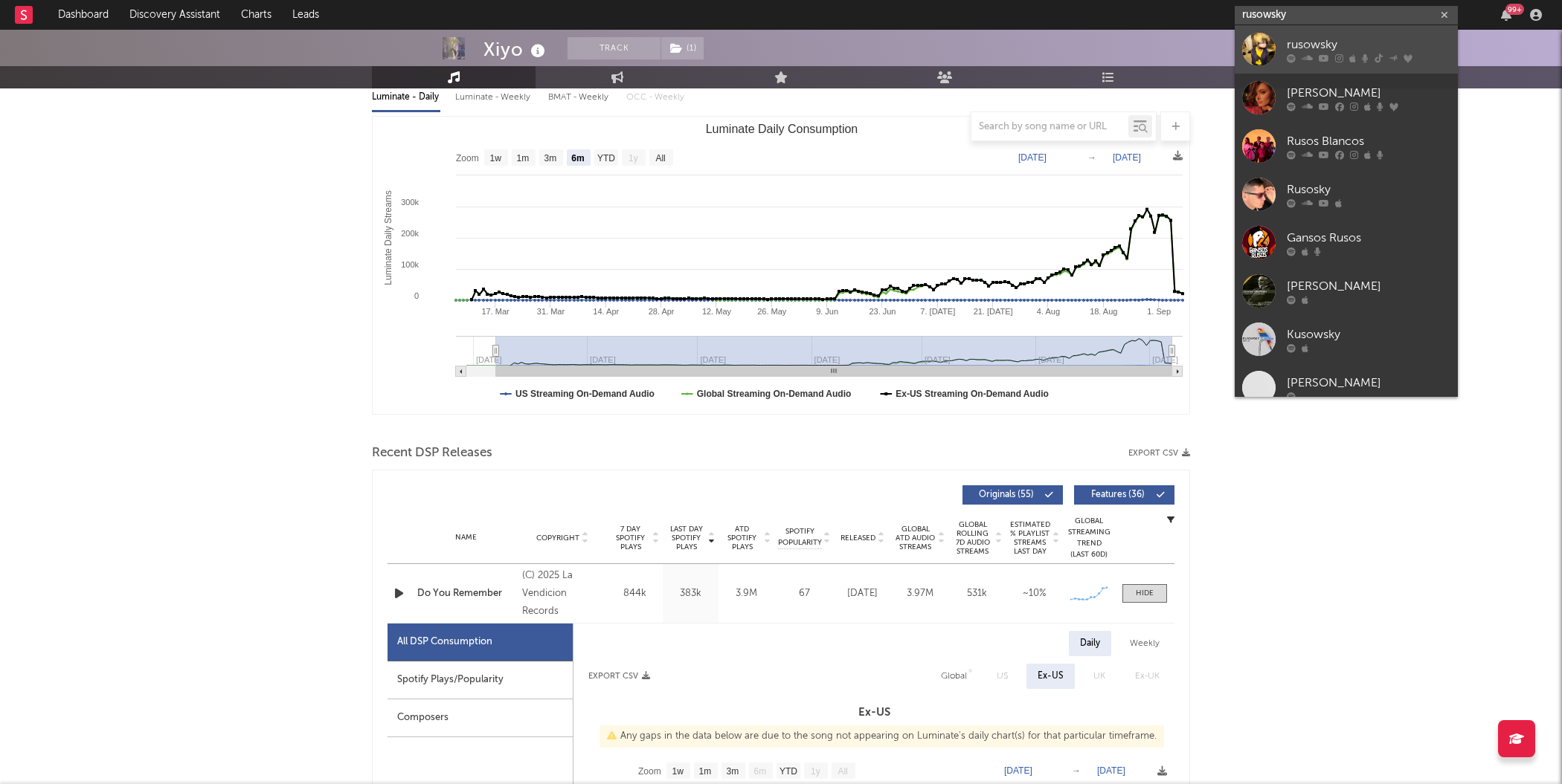
type input "rusowsky"
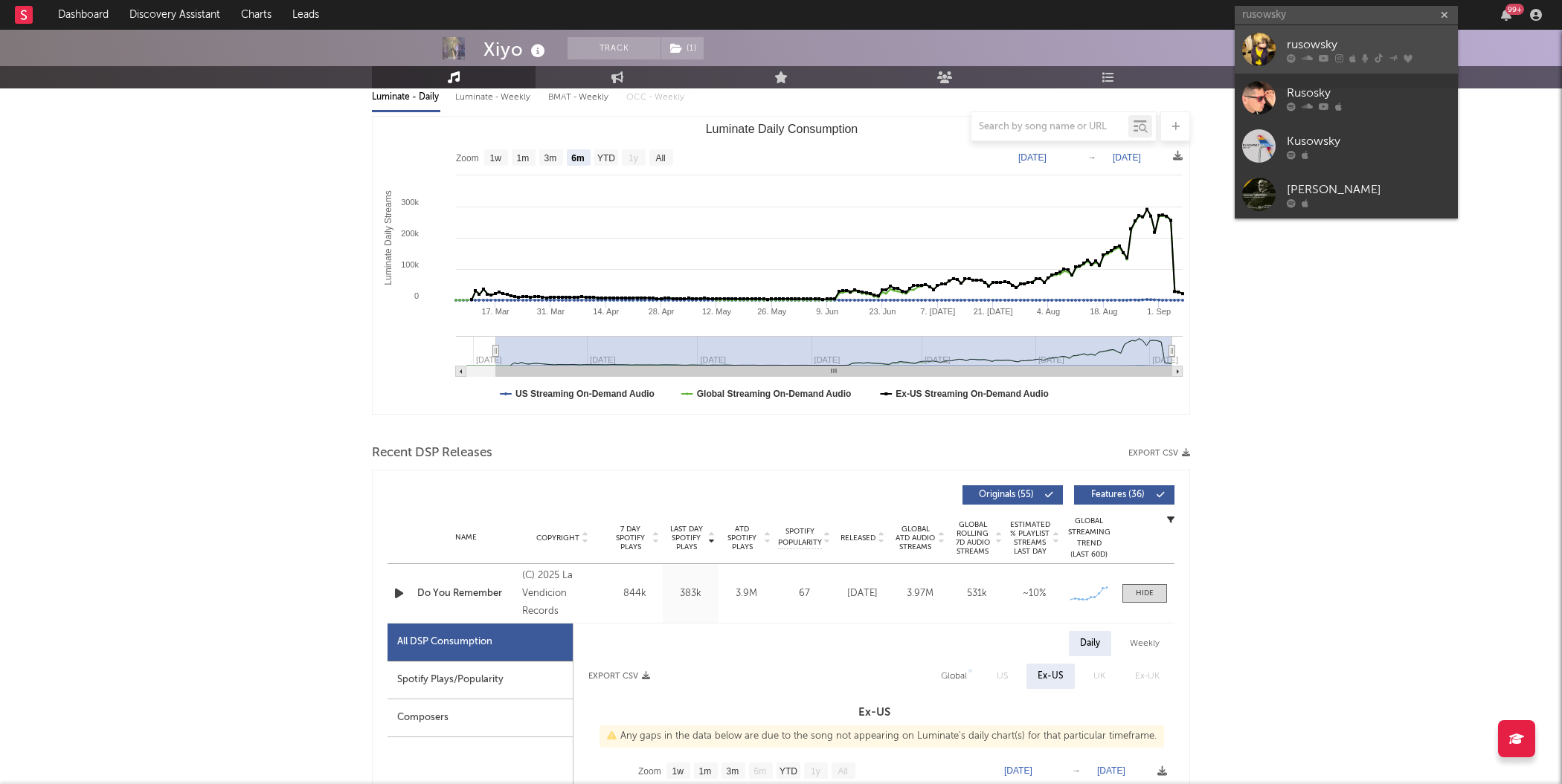
click at [1253, 54] on div at bounding box center [1258, 49] width 33 height 33
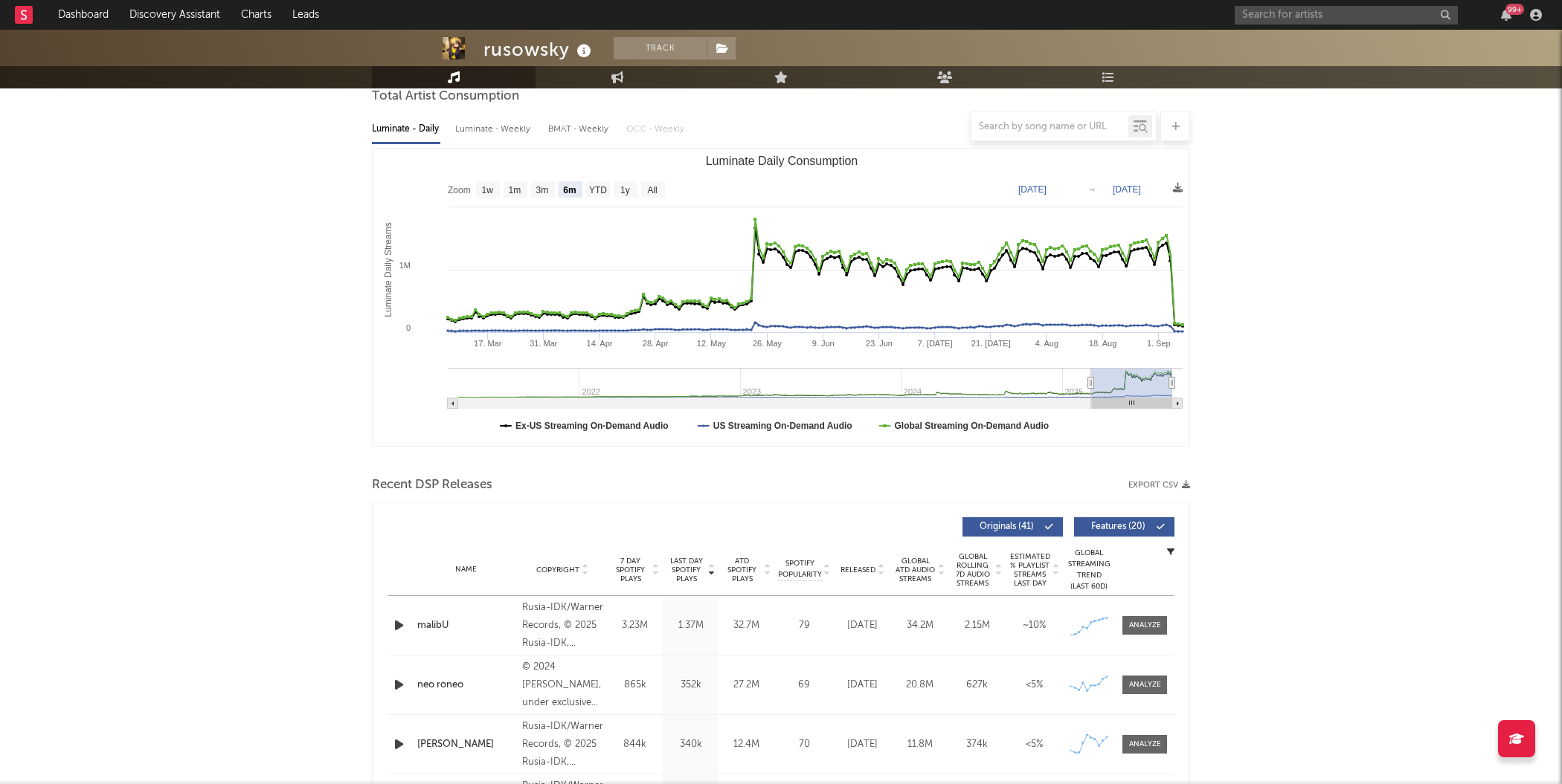
scroll to position [117, 0]
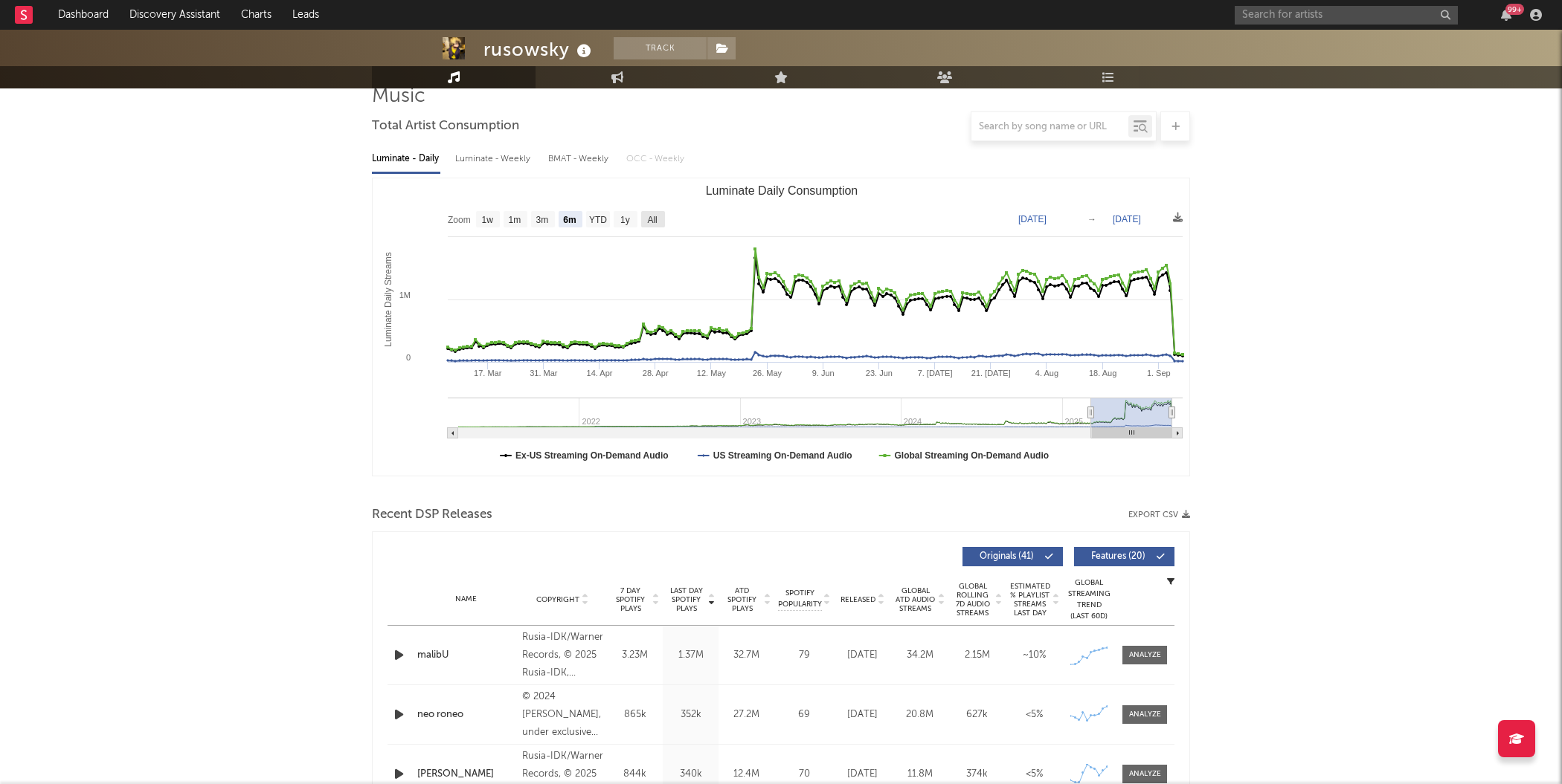
click at [662, 216] on rect "Luminate Daily Consumption" at bounding box center [654, 219] width 24 height 16
select select "All"
type input "[DATE]"
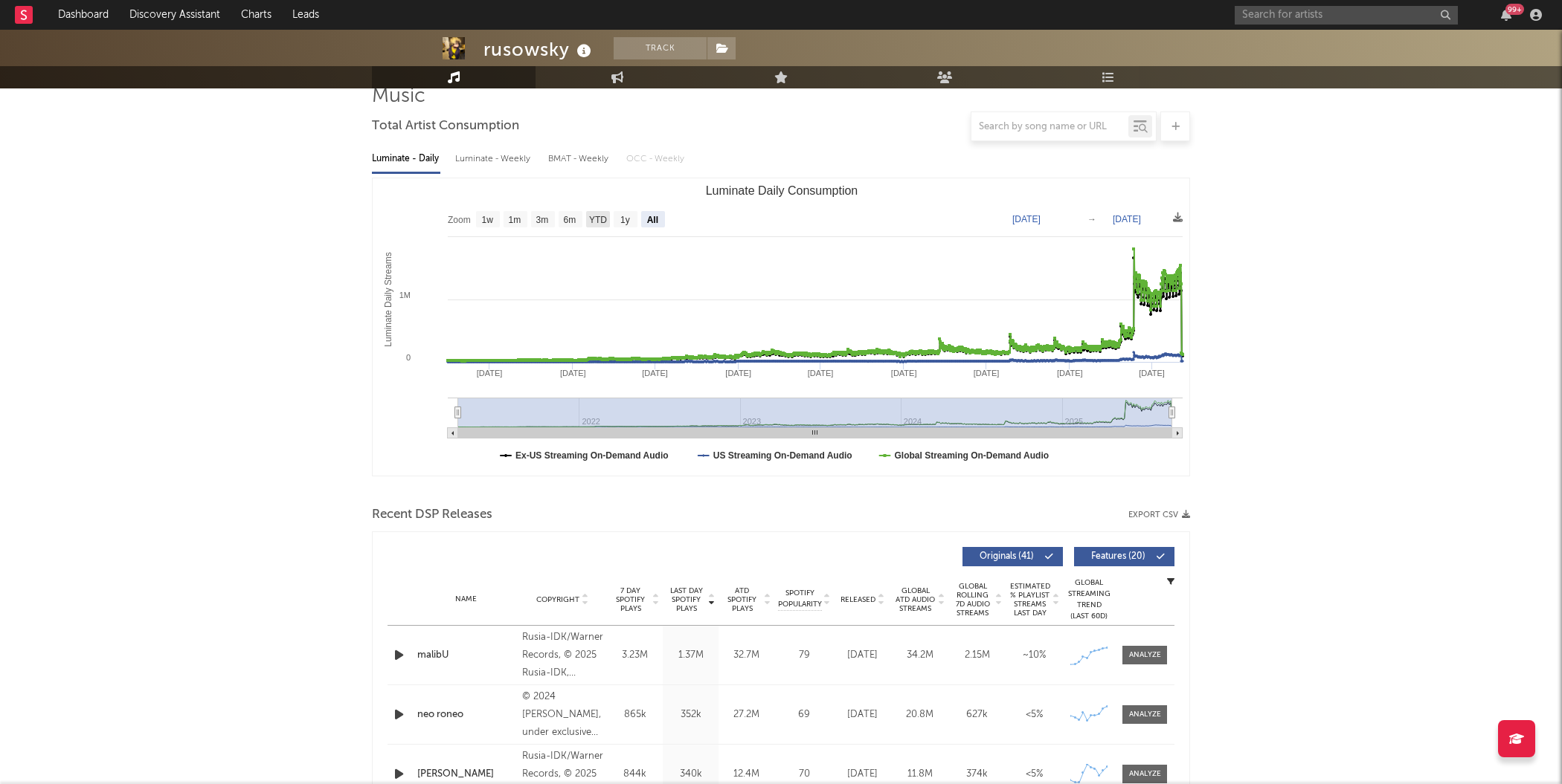
click at [594, 225] on rect "Luminate Daily Consumption" at bounding box center [599, 219] width 24 height 16
select select "YTD"
type input "[DATE]"
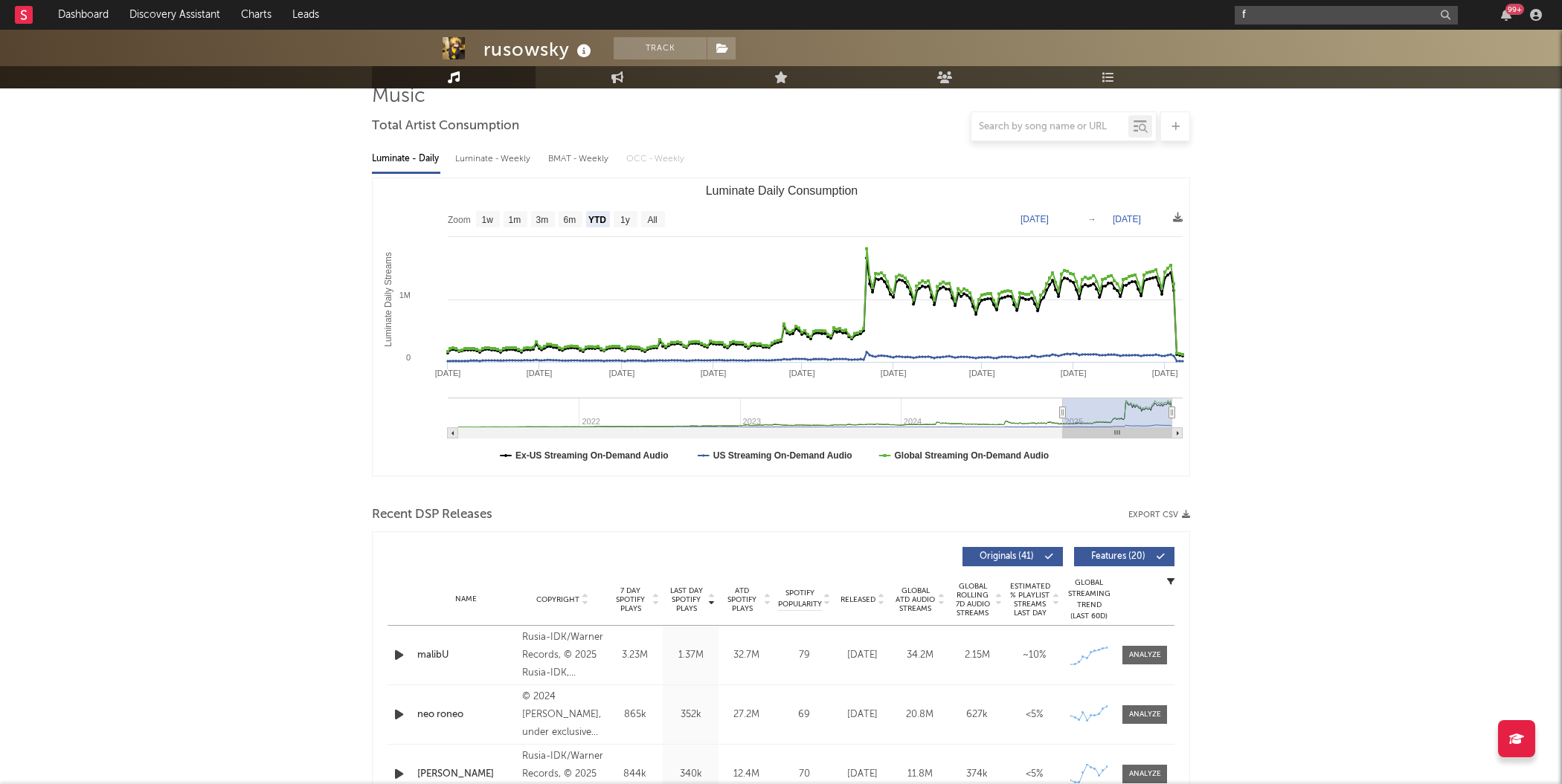
click at [1267, 8] on input "f" at bounding box center [1346, 15] width 223 height 19
type input "[PERSON_NAME]"
click at [1259, 54] on div at bounding box center [1258, 49] width 33 height 33
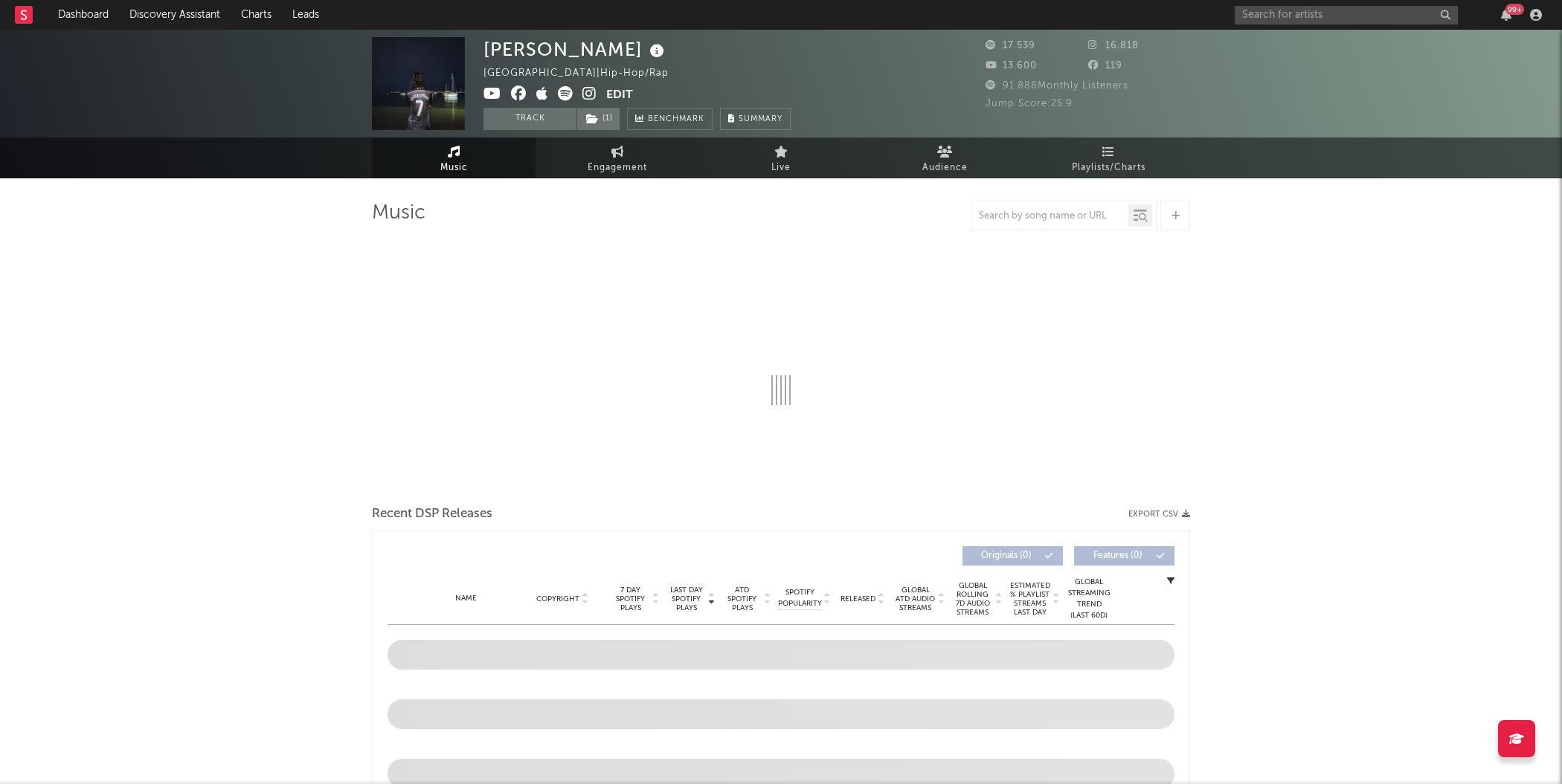
select select "6m"
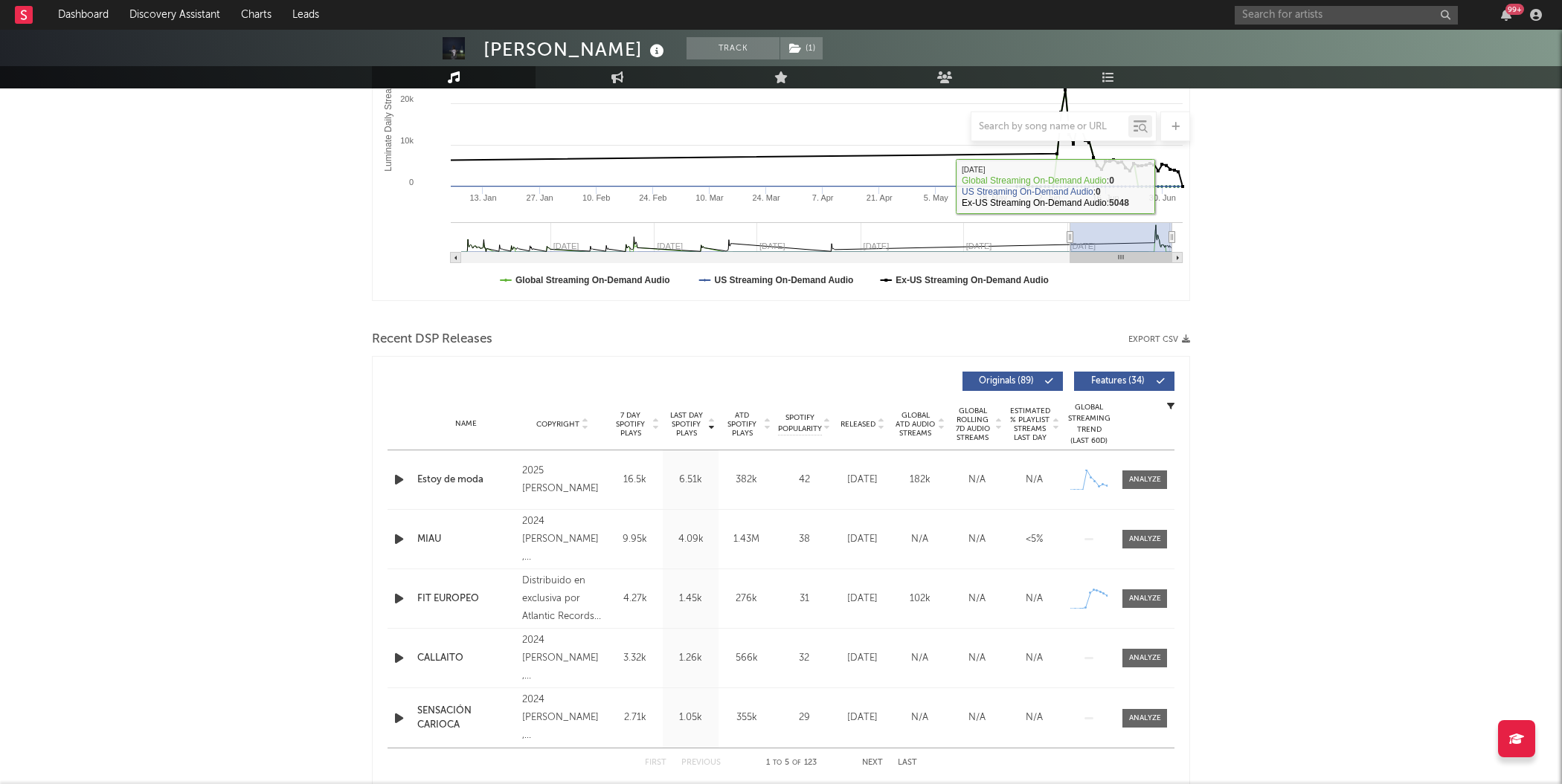
scroll to position [291, 0]
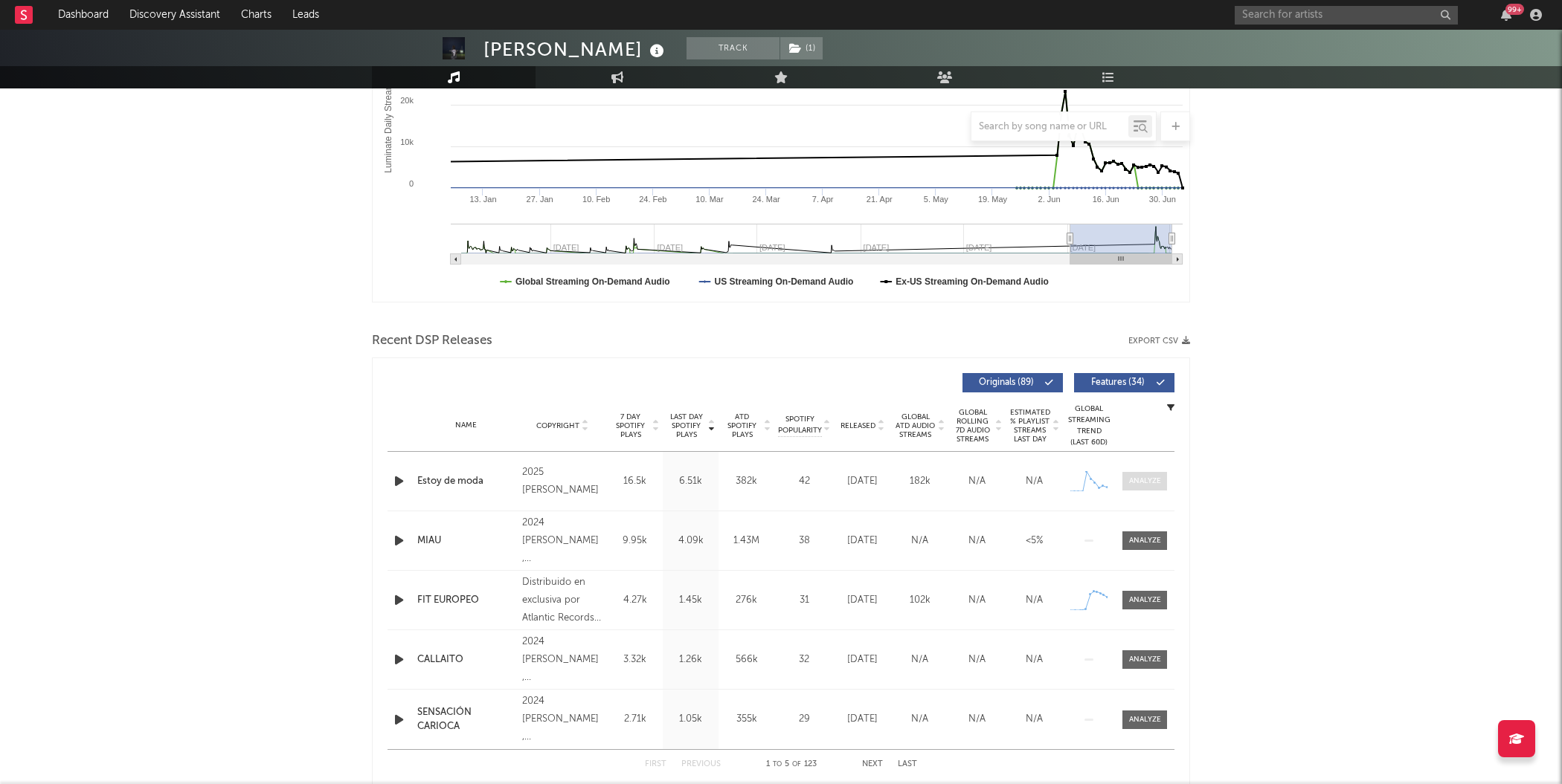
click at [1160, 476] on div at bounding box center [1145, 480] width 32 height 11
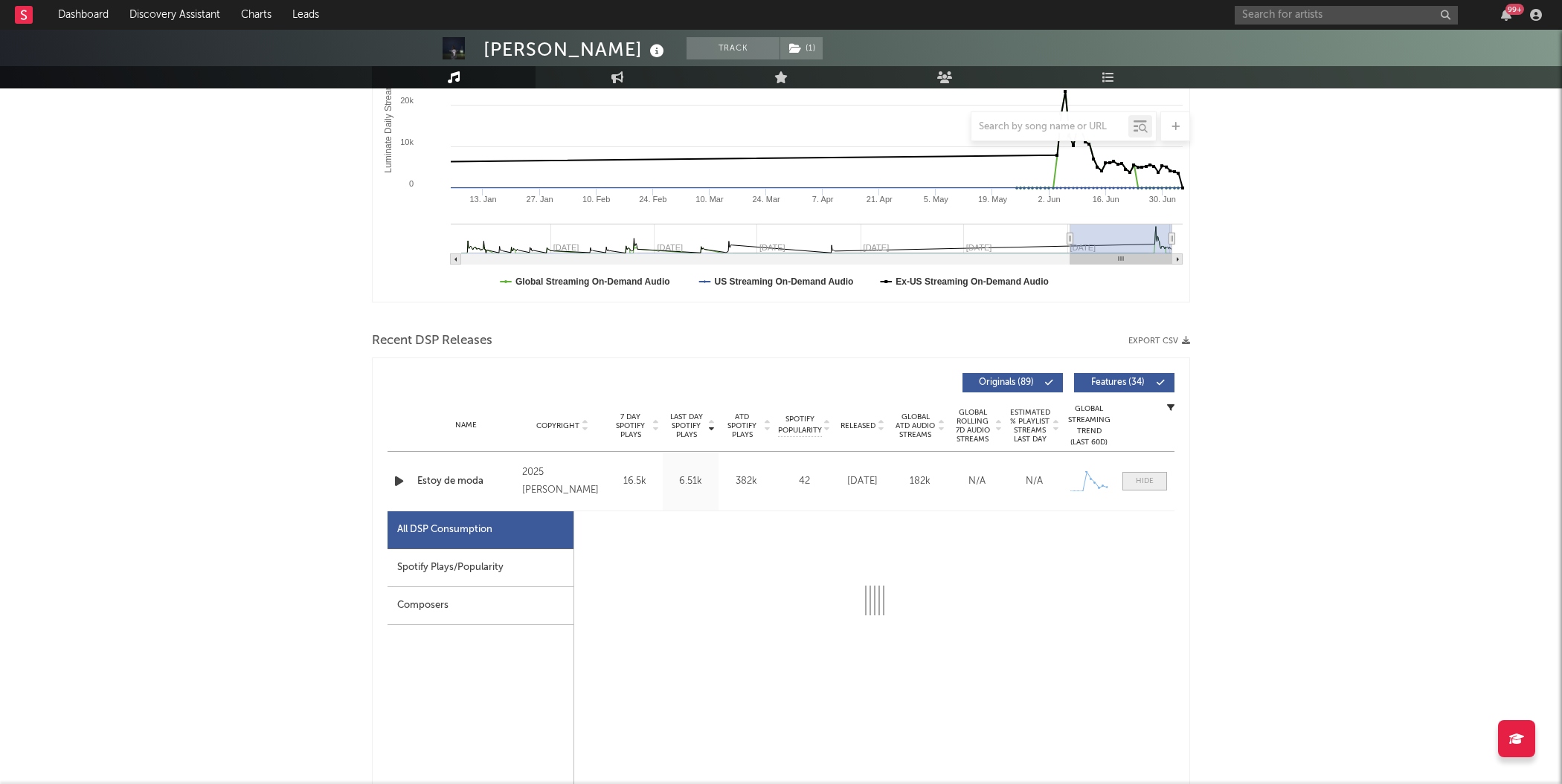
select select "1w"
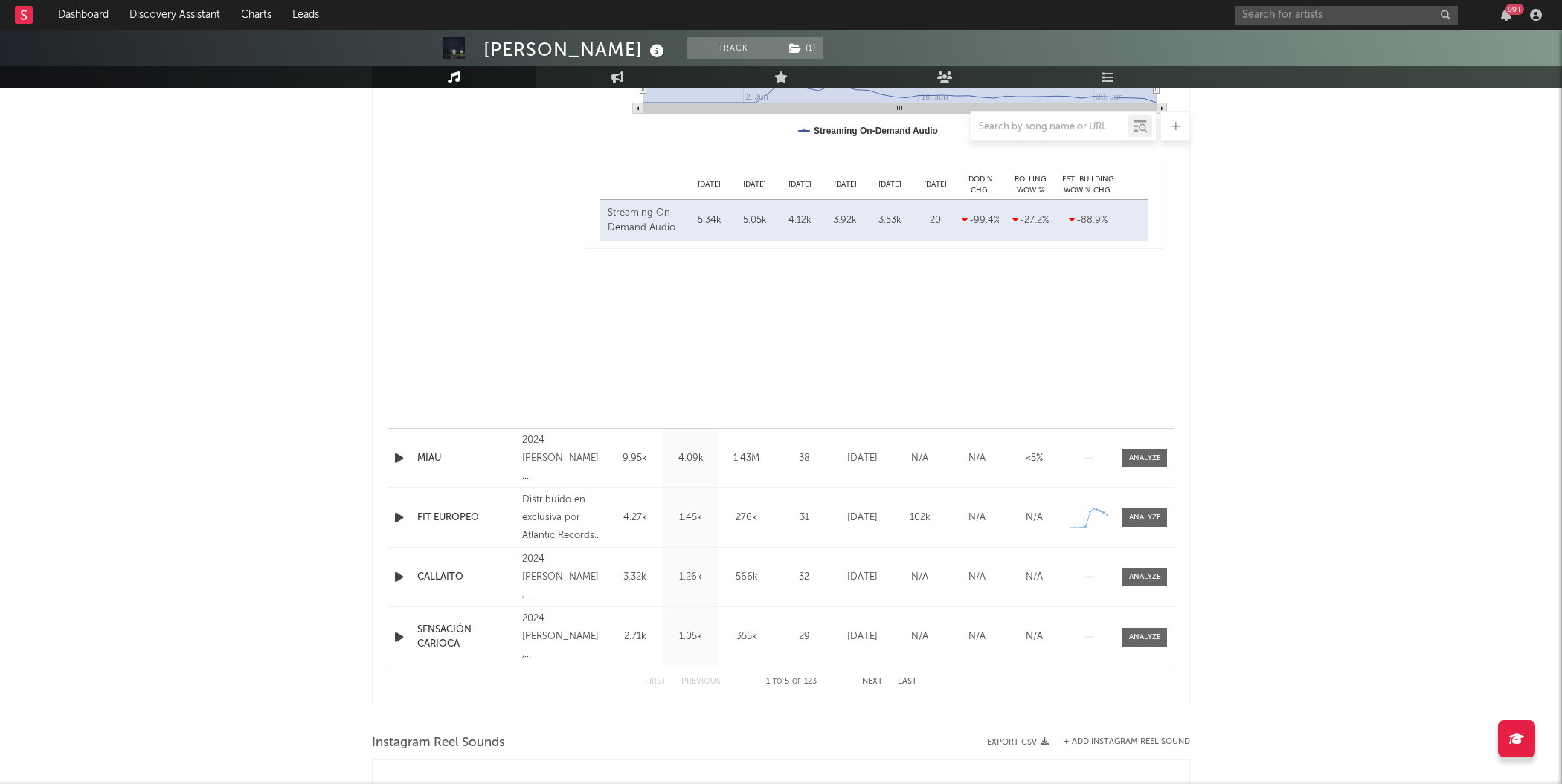
scroll to position [1109, 0]
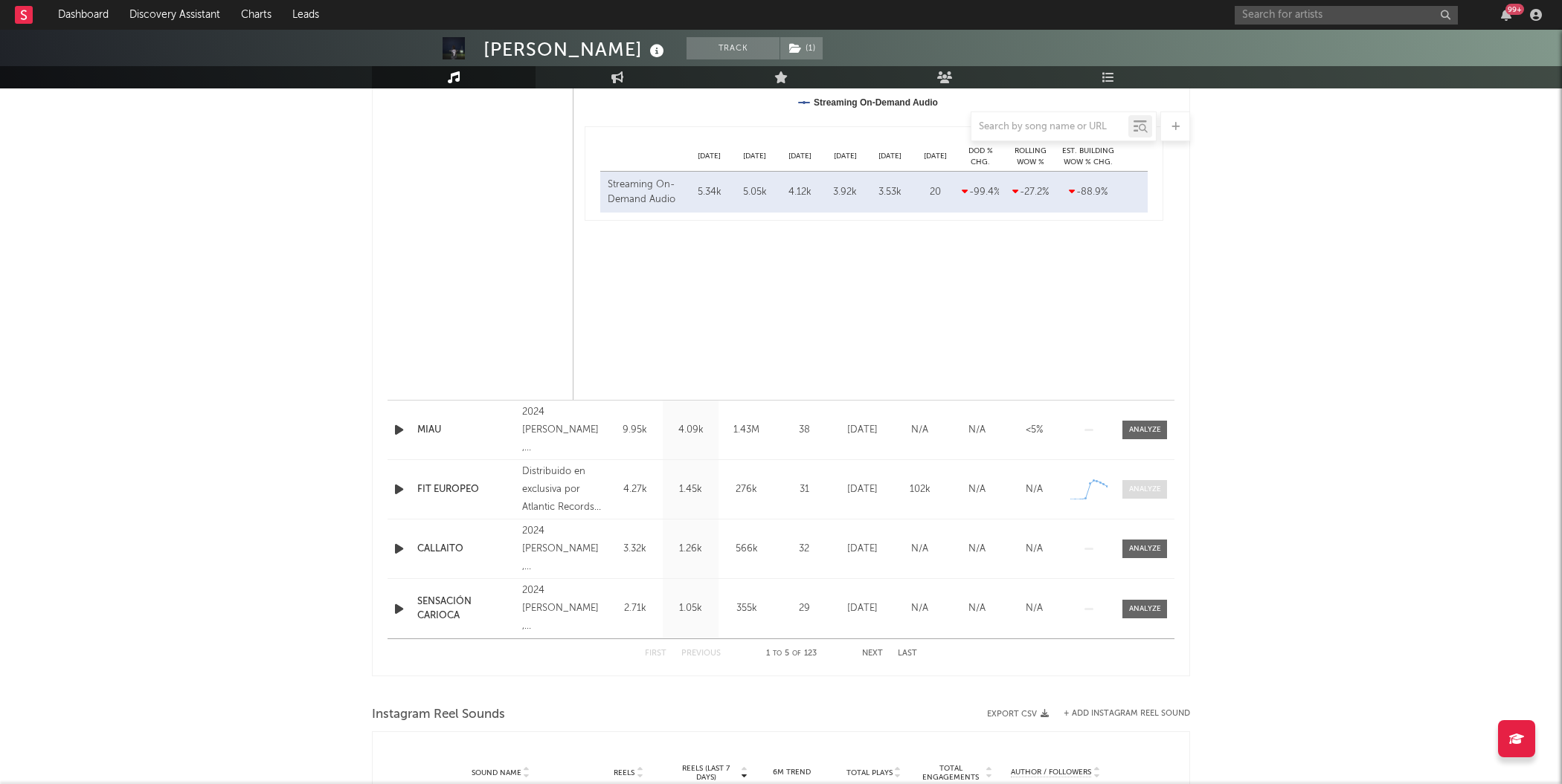
click at [1138, 493] on div at bounding box center [1145, 489] width 32 height 11
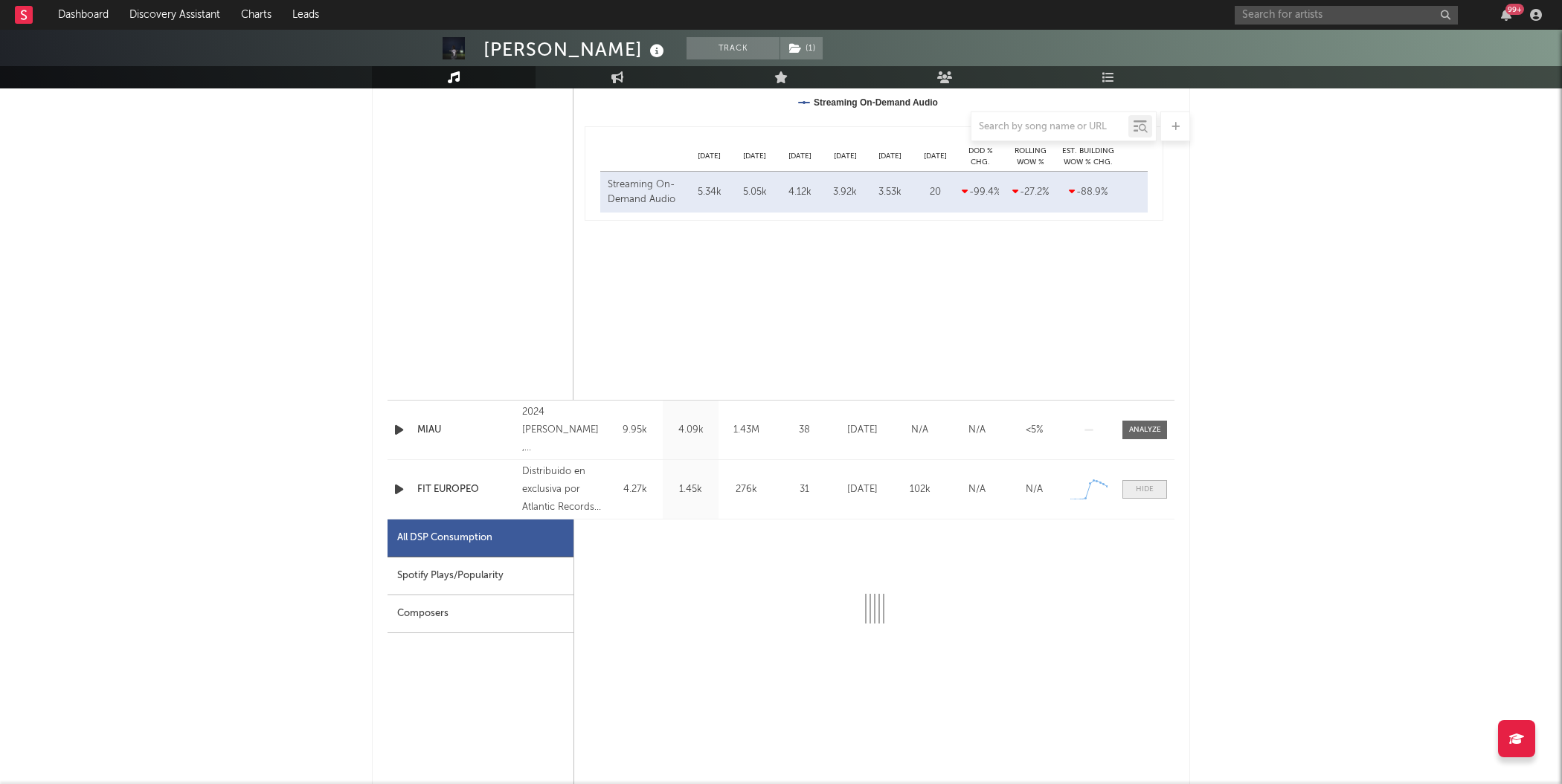
click at [1138, 493] on div at bounding box center [1145, 489] width 18 height 11
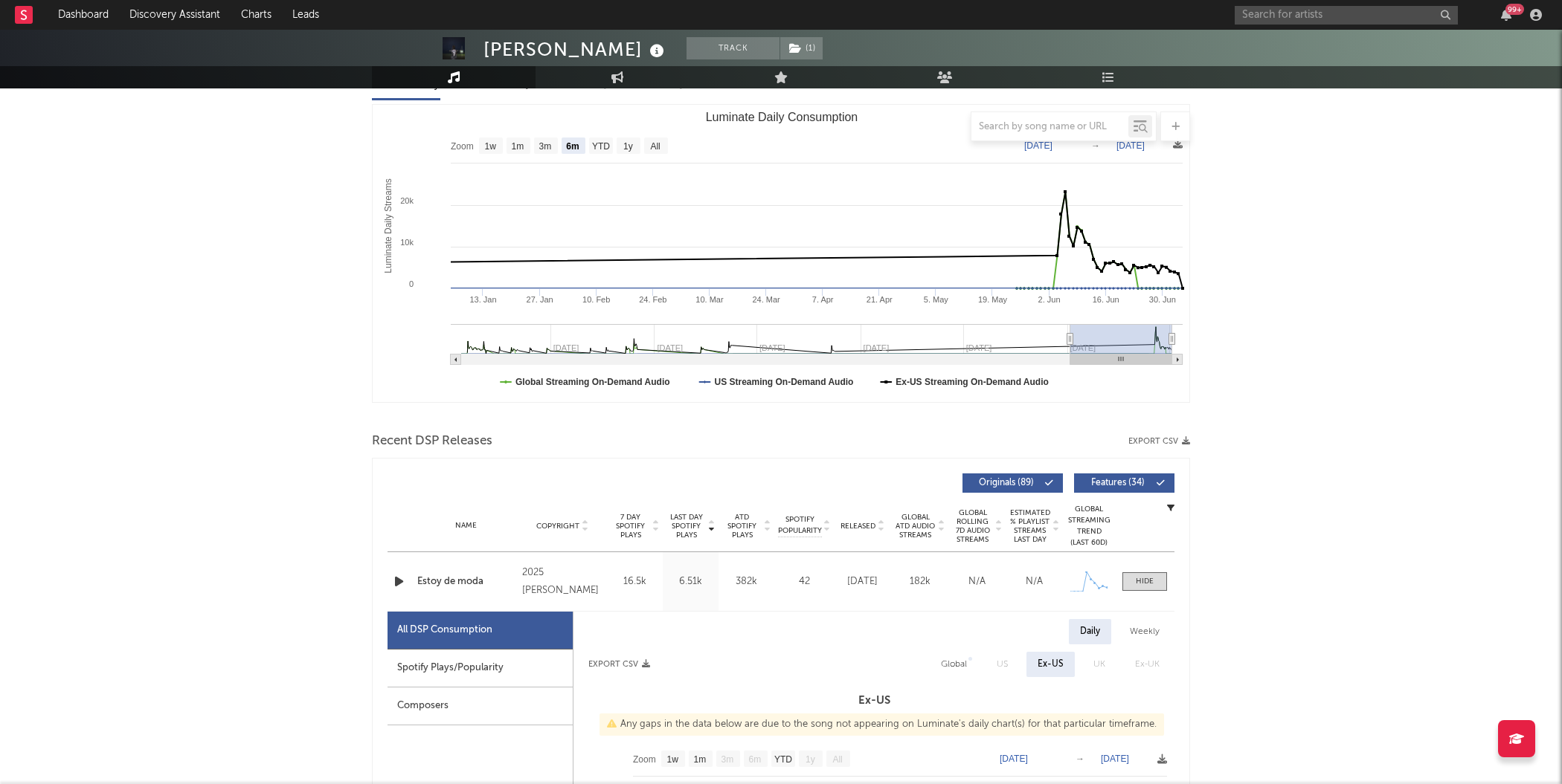
scroll to position [0, 0]
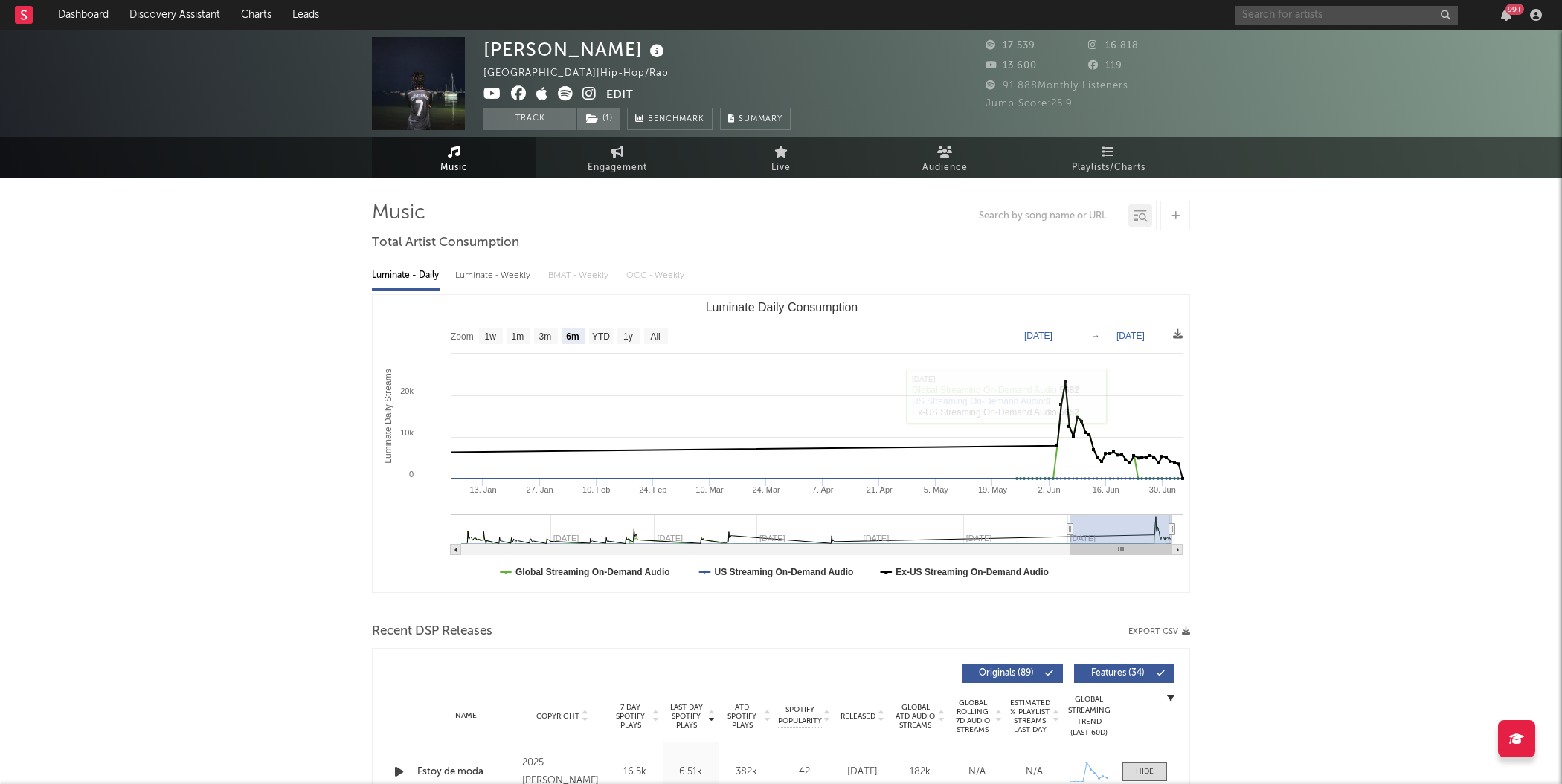
click at [1272, 19] on input "text" at bounding box center [1346, 15] width 223 height 19
type input "[PERSON_NAME] escarmiento"
click at [1267, 53] on div at bounding box center [1258, 49] width 33 height 33
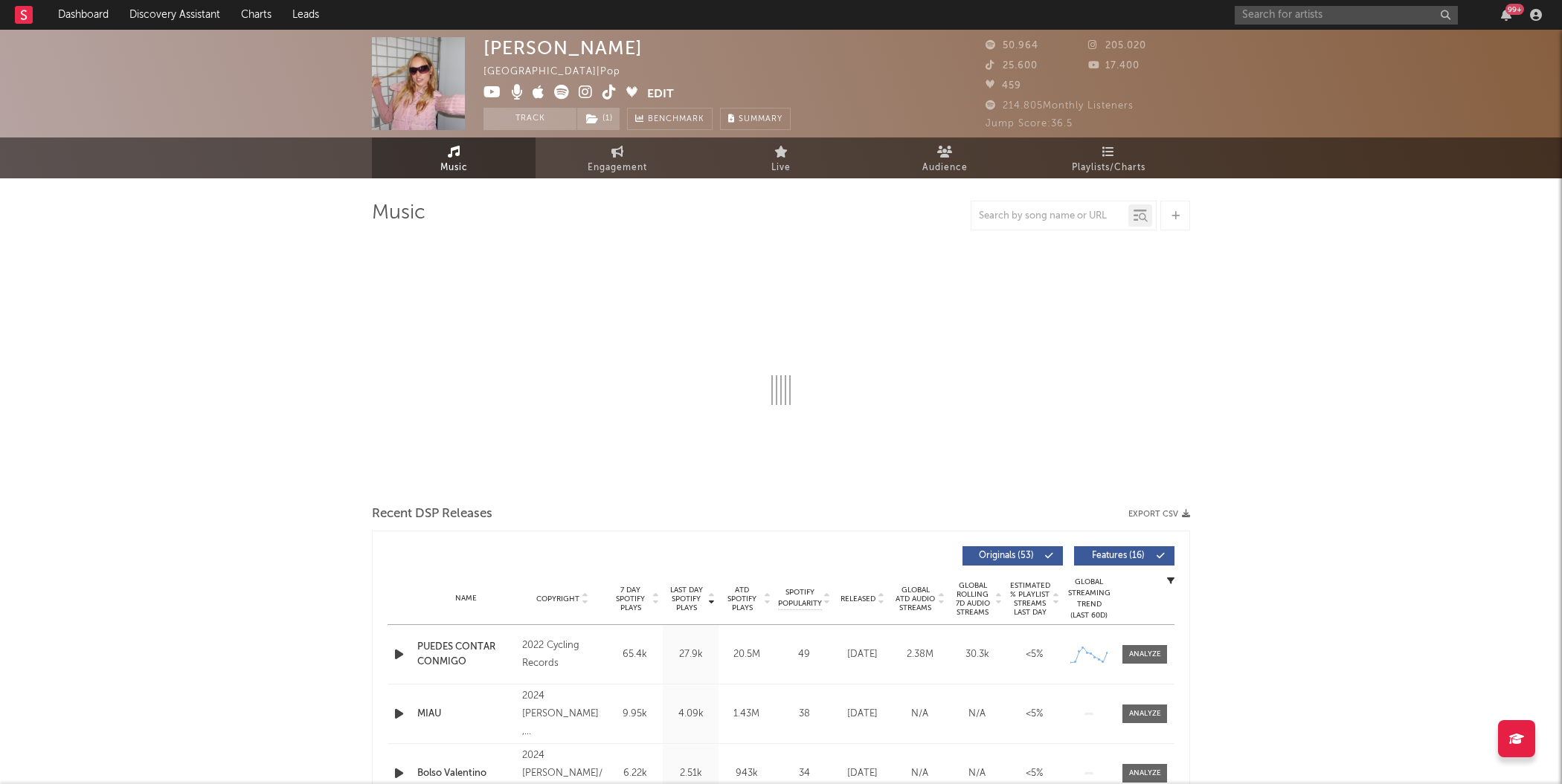
select select "6m"
